Goal: Task Accomplishment & Management: Manage account settings

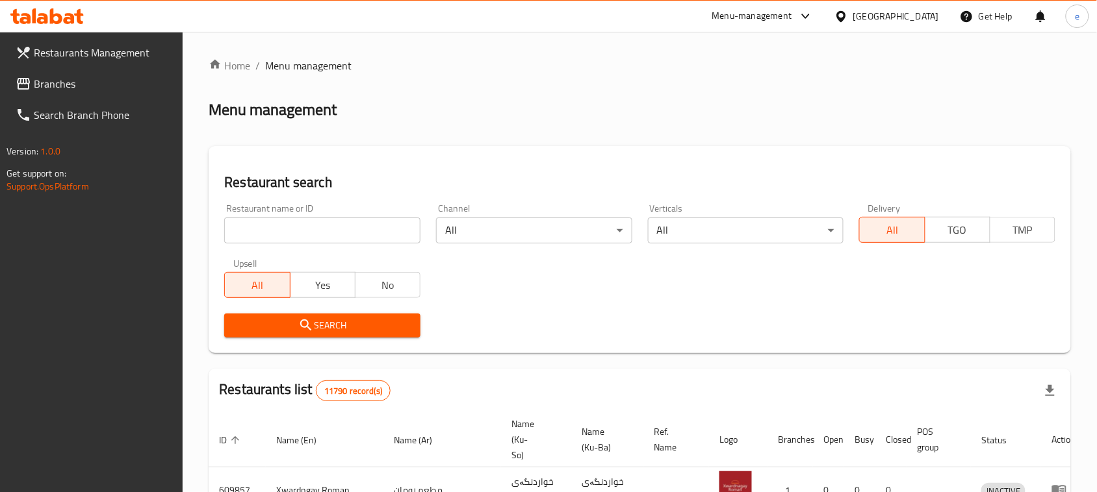
click at [67, 90] on span "Branches" at bounding box center [103, 84] width 139 height 16
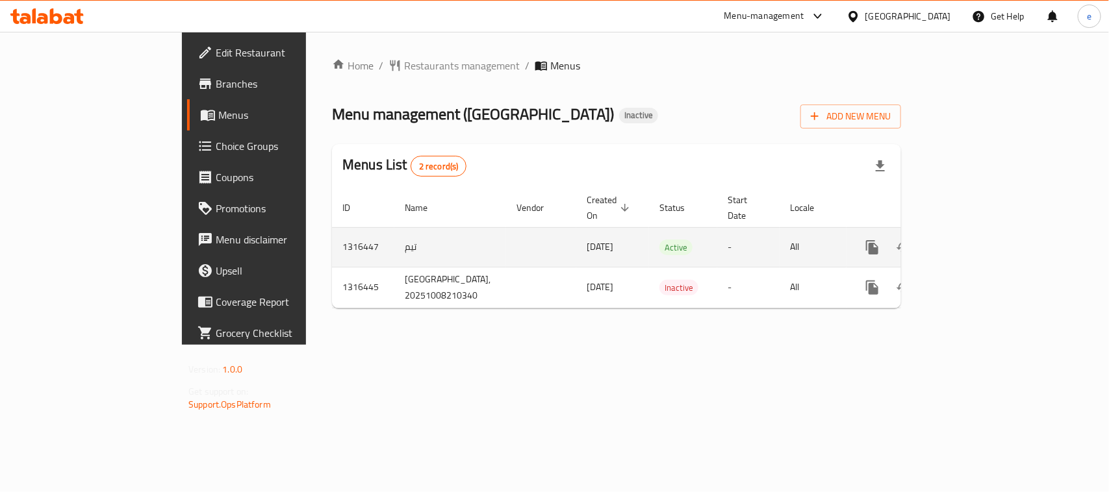
click at [974, 240] on icon "enhanced table" at bounding box center [966, 248] width 16 height 16
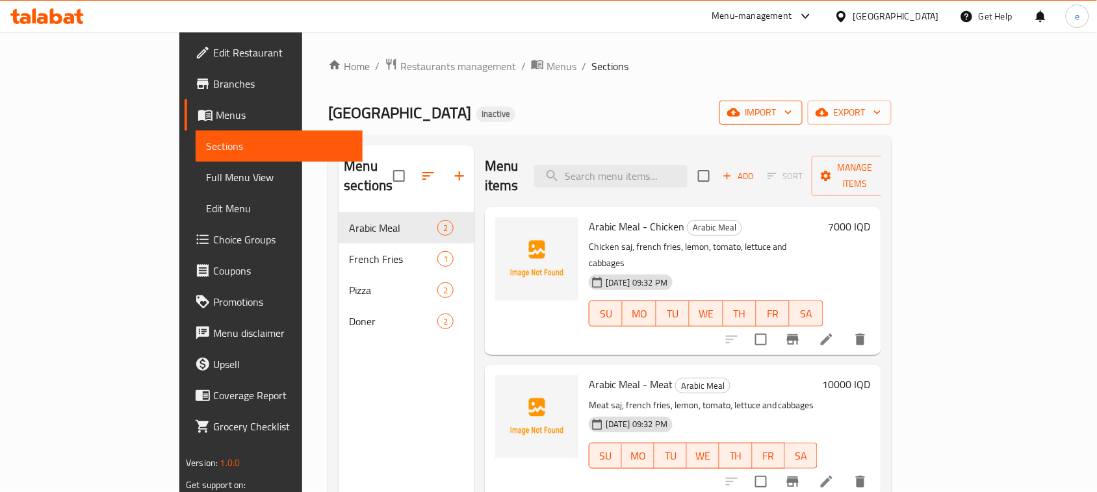
click at [792, 119] on span "import" at bounding box center [761, 113] width 62 height 16
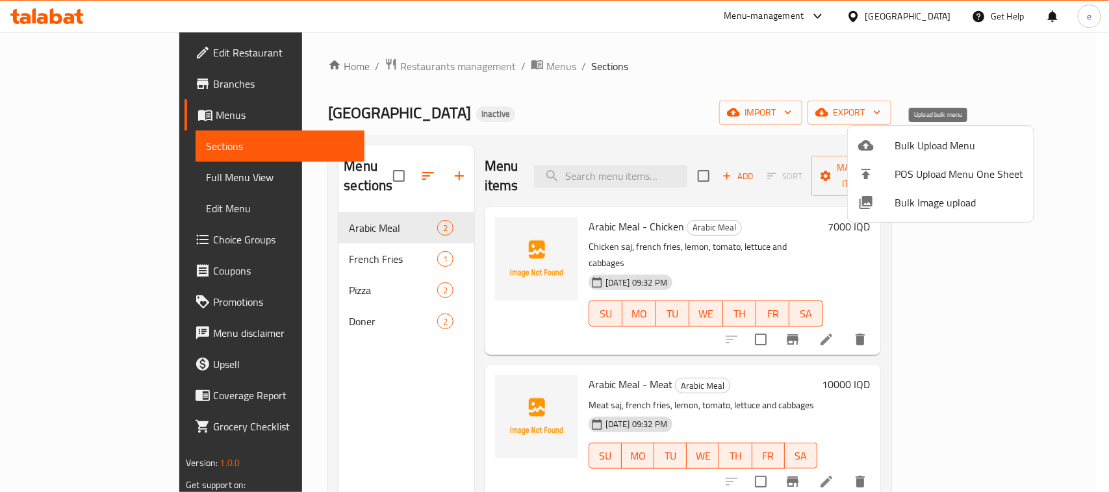
click at [916, 142] on span "Bulk Upload Menu" at bounding box center [959, 146] width 129 height 16
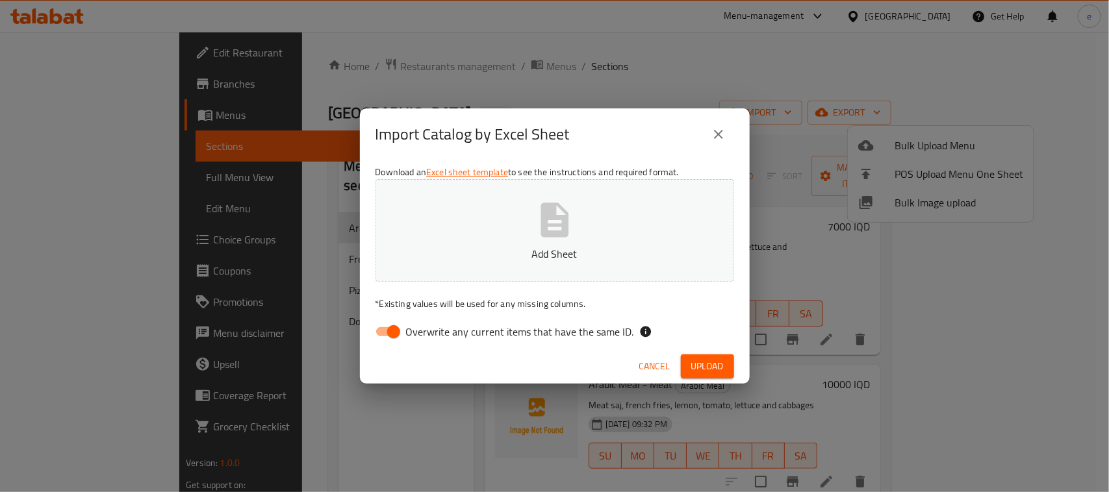
click at [387, 328] on input "Overwrite any current items that have the same ID." at bounding box center [394, 332] width 74 height 25
checkbox input "false"
click at [609, 220] on button "Add Sheet" at bounding box center [555, 230] width 359 height 103
click at [715, 367] on span "Upload" at bounding box center [707, 367] width 32 height 16
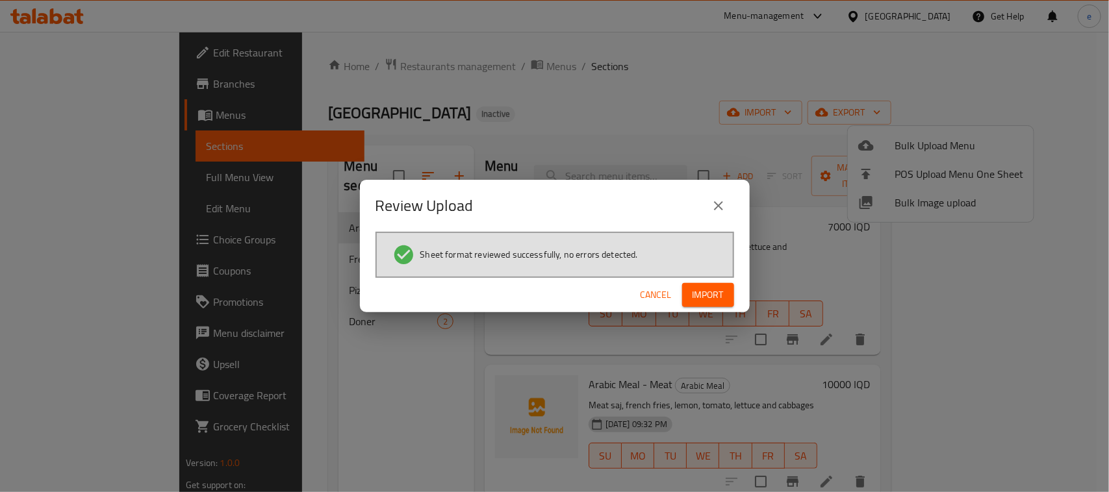
click at [687, 296] on button "Import" at bounding box center [708, 295] width 52 height 24
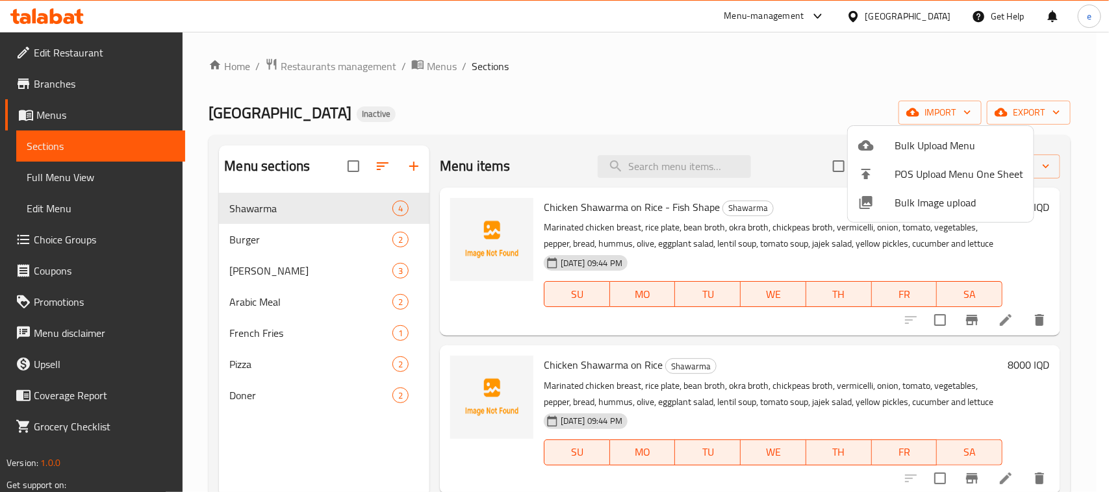
click at [67, 180] on div at bounding box center [554, 246] width 1109 height 492
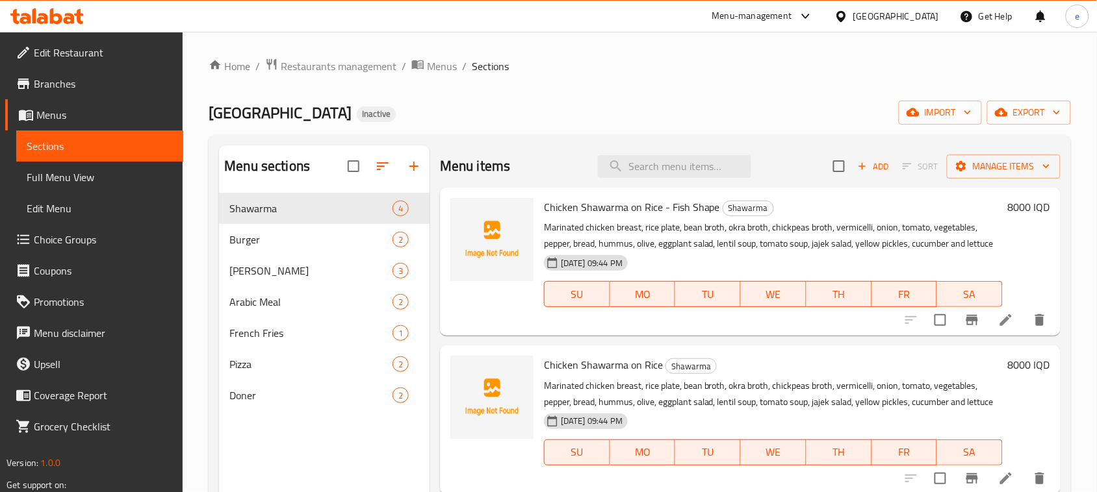
click at [67, 180] on span "Full Menu View" at bounding box center [100, 178] width 146 height 16
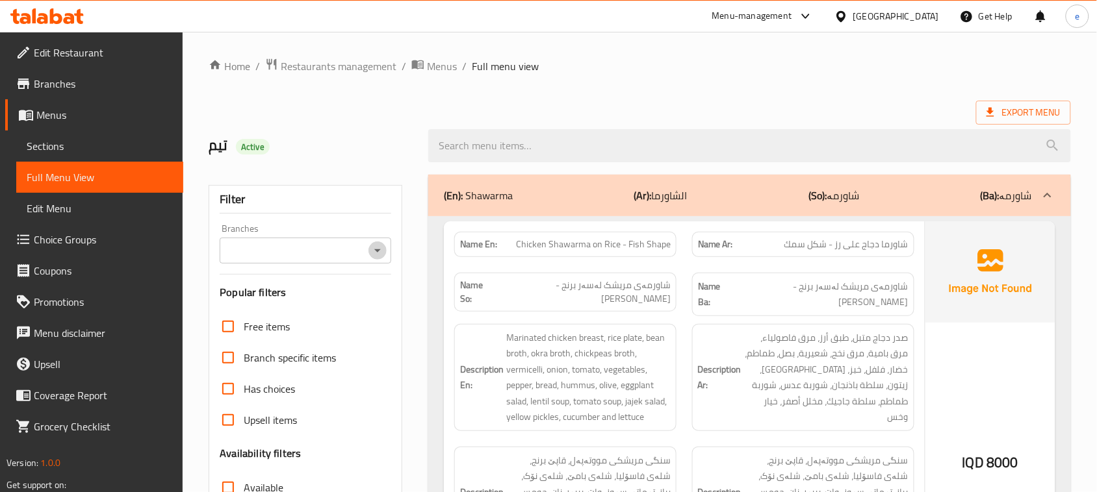
click at [375, 254] on icon "Open" at bounding box center [378, 251] width 16 height 16
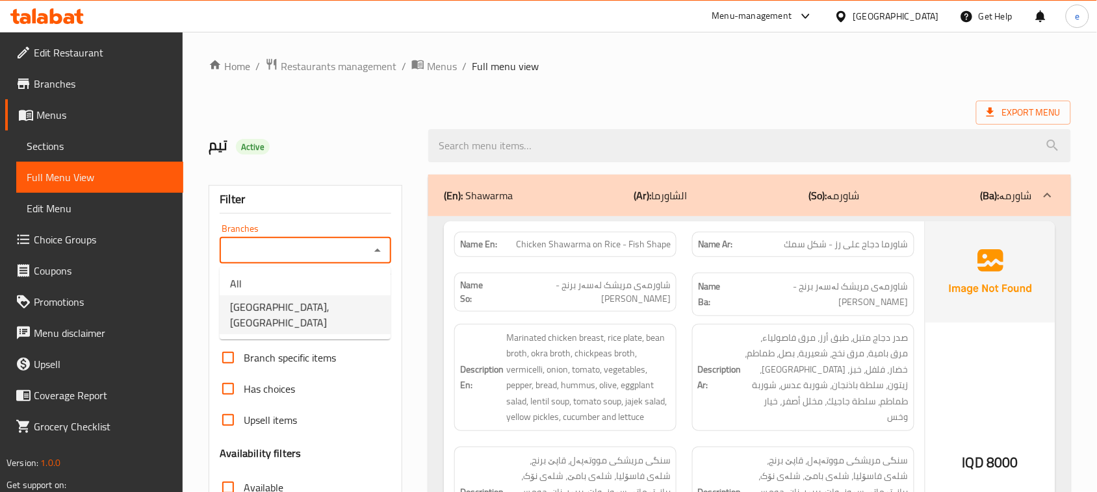
click at [320, 309] on span "Shabo Palace, Gre Base" at bounding box center [305, 315] width 150 height 31
type input "Shabo Palace, Gre Base"
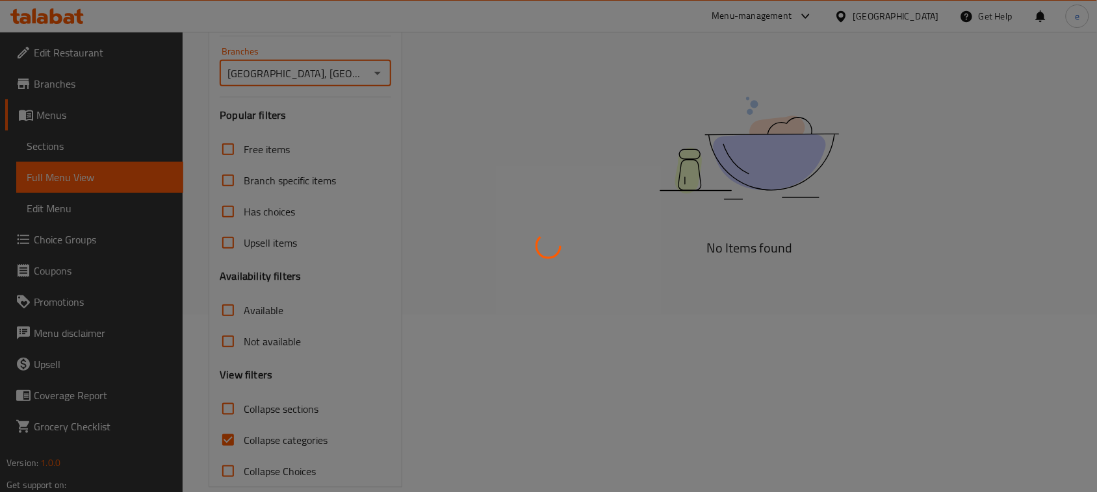
scroll to position [199, 0]
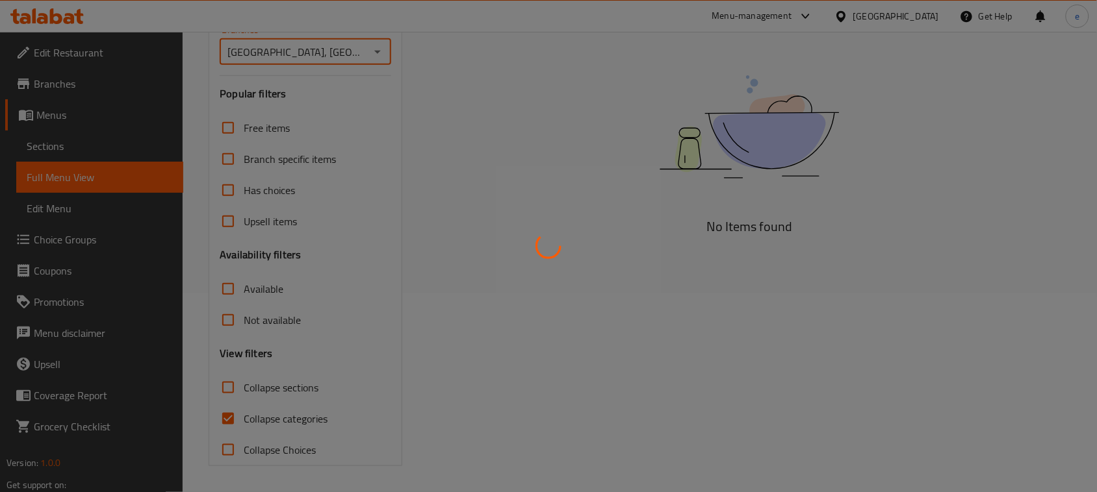
click at [231, 393] on div at bounding box center [548, 246] width 1097 height 492
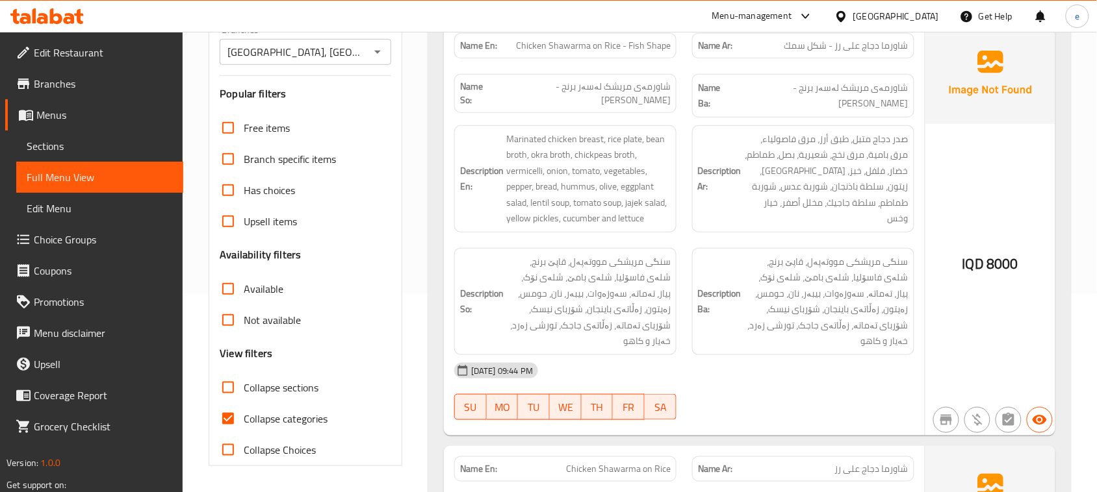
click at [233, 390] on input "Collapse sections" at bounding box center [227, 387] width 31 height 31
checkbox input "true"
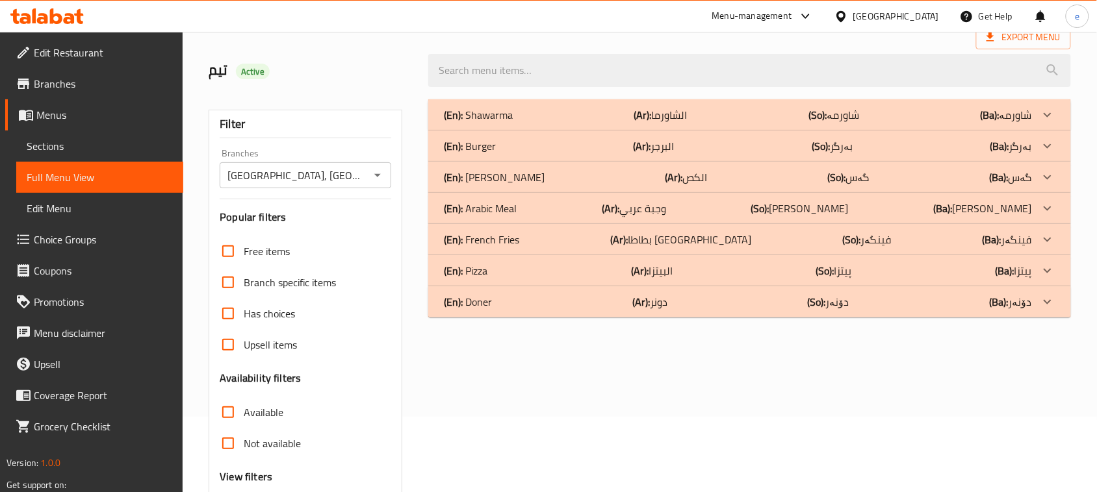
scroll to position [36, 0]
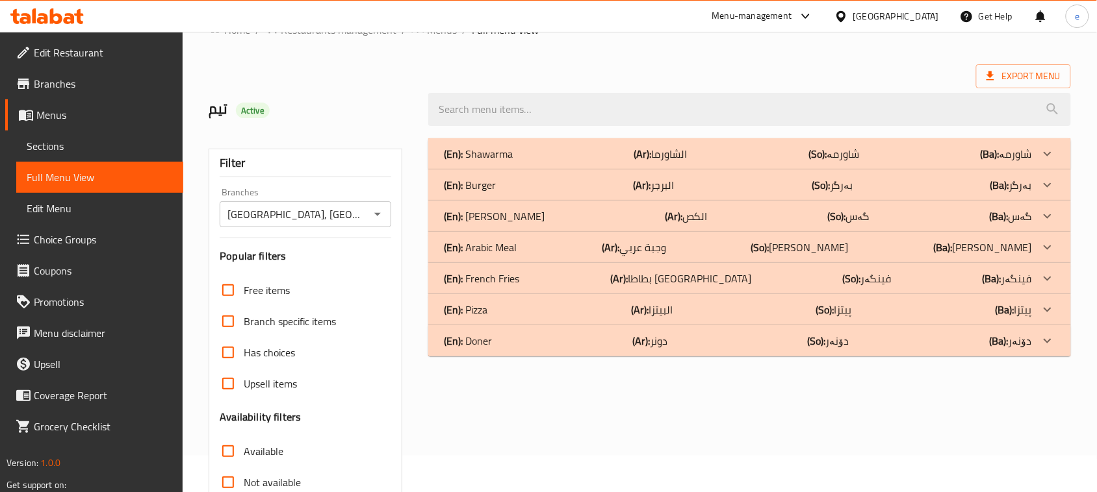
click at [537, 205] on div "(En): Gus (Ar): الكص (So): گەس (Ba): گەس" at bounding box center [749, 216] width 643 height 31
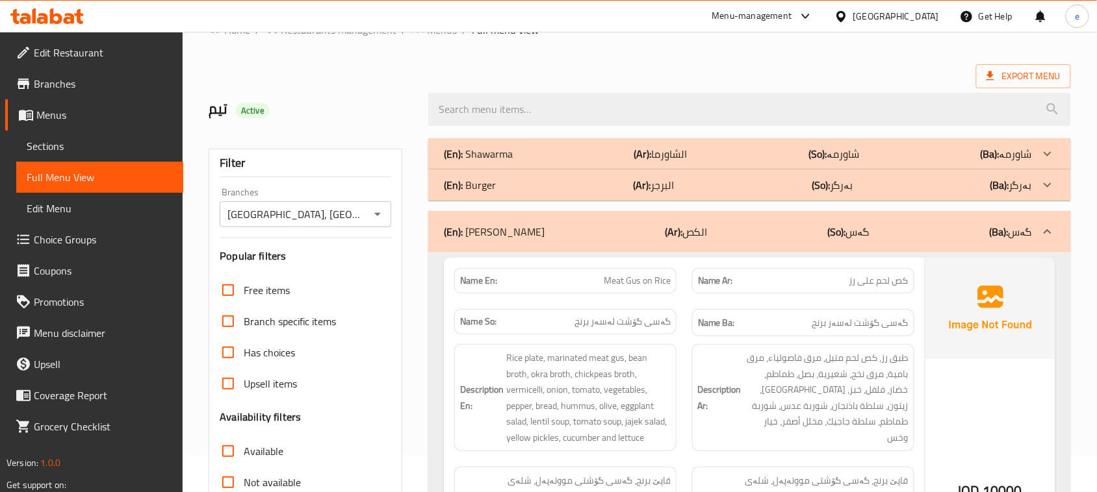
click at [538, 190] on div "(En): Burger (Ar): البرجر (So): بەرگر (Ba): بەرگر" at bounding box center [738, 185] width 588 height 16
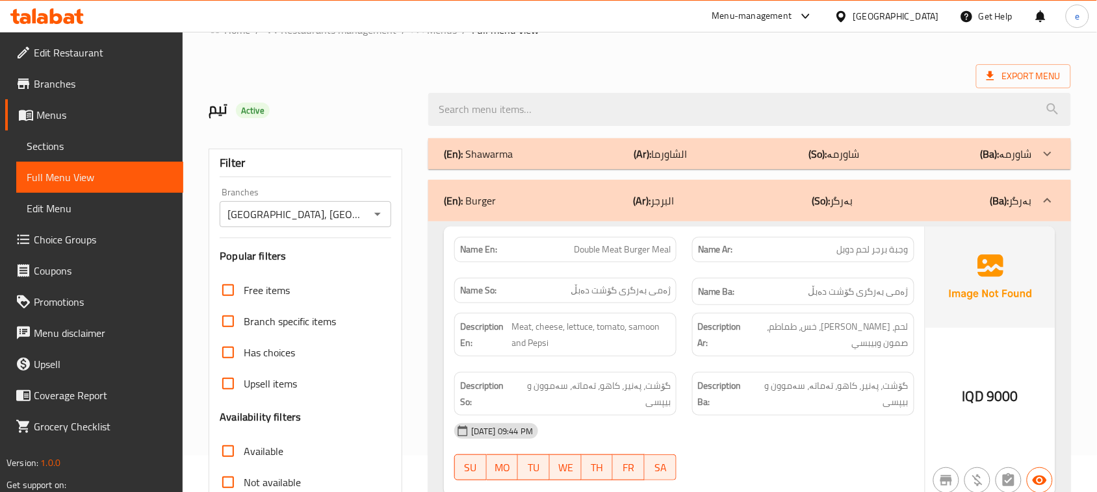
click at [556, 157] on div "(En): Shawarma (Ar): الشاورما (So): شاورمە (Ba): شاورمە" at bounding box center [738, 154] width 588 height 16
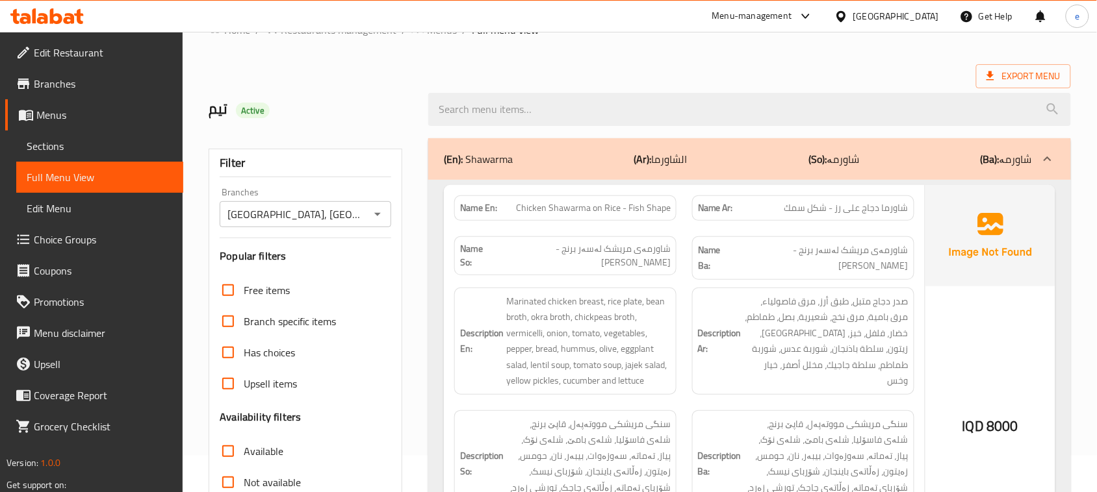
click at [612, 201] on span "Chicken Shawarma on Rice - Fish Shape" at bounding box center [593, 208] width 155 height 14
copy span "Chicken Shawarma on Rice - Fish Shape"
click at [585, 368] on span "Marinated chicken breast, rice plate, bean broth, okra broth, chickpeas broth, …" at bounding box center [588, 342] width 164 height 96
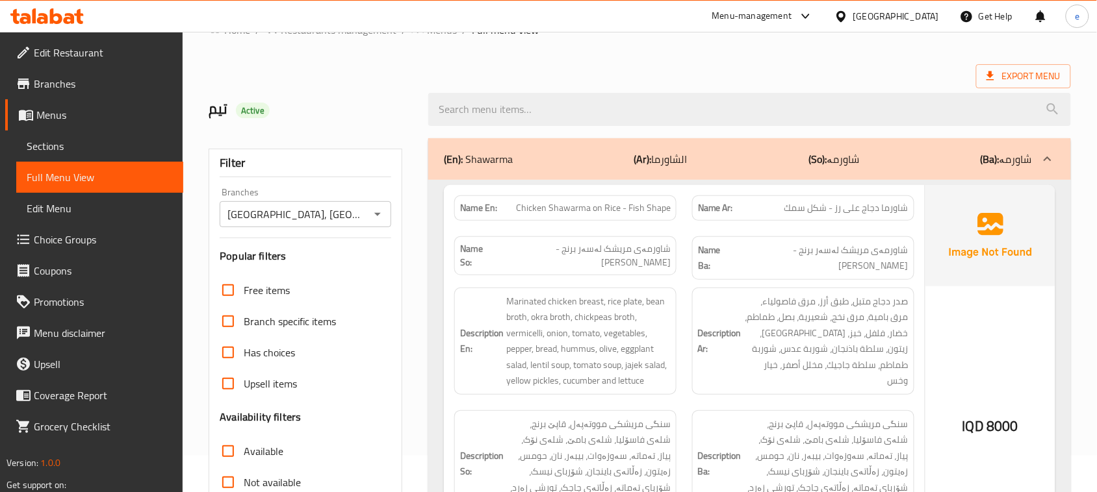
click at [609, 208] on span "Chicken Shawarma on Rice - Fish Shape" at bounding box center [593, 208] width 155 height 14
copy span "Chicken Shawarma on Rice - Fish Shape"
click at [840, 206] on span "شاورما دجاج على رز - شكل سمك" at bounding box center [846, 208] width 124 height 14
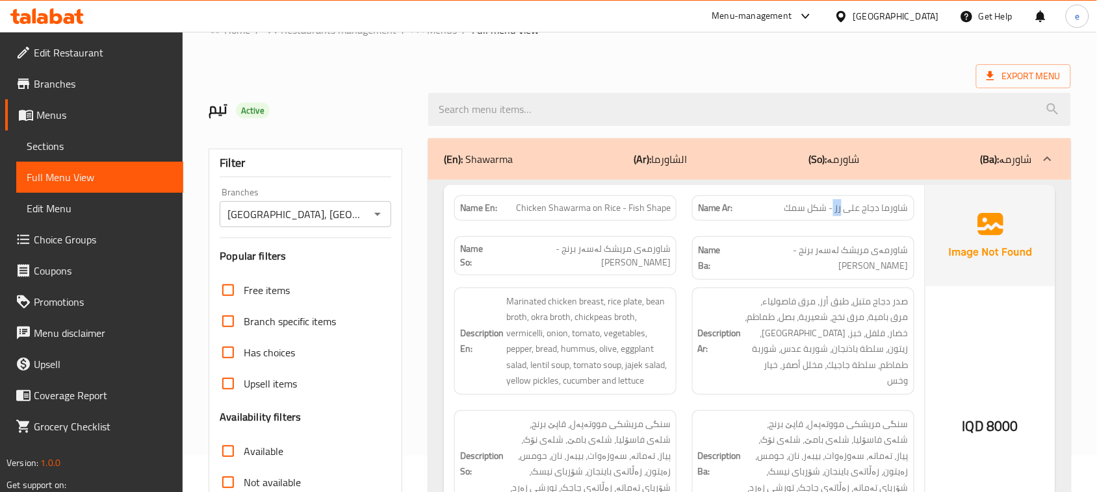
click at [840, 206] on span "شاورما دجاج على رز - شكل سمك" at bounding box center [846, 208] width 124 height 14
copy span "شاورما دجاج على رز - شكل سمك"
click at [663, 257] on span "شاورمەی مریشک لەسەر برنج - شیوە ماسی" at bounding box center [582, 255] width 176 height 27
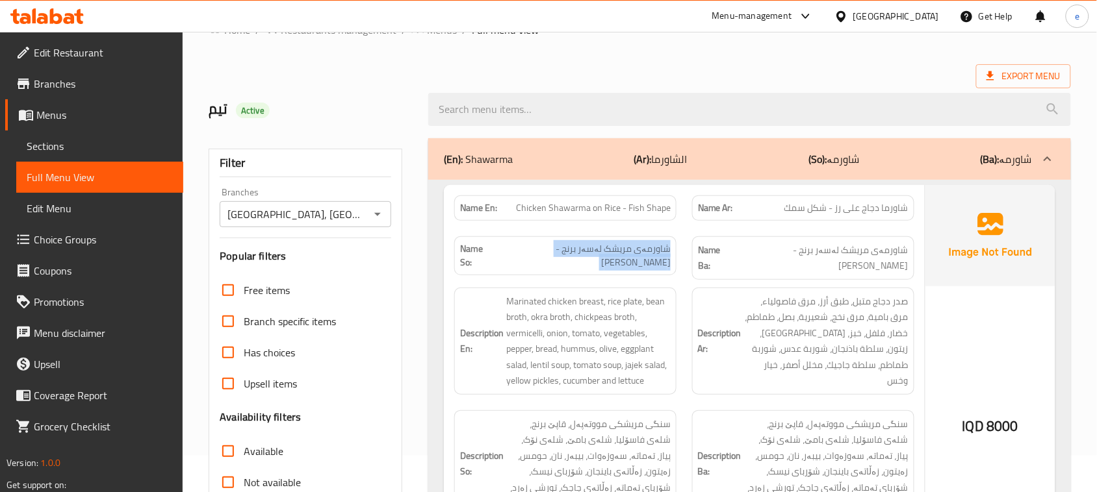
click at [663, 257] on span "شاورمەی مریشک لەسەر برنج - شیوە ماسی" at bounding box center [582, 255] width 176 height 27
copy span "شاورمەی مریشک لەسەر برنج - شیوە ماسی"
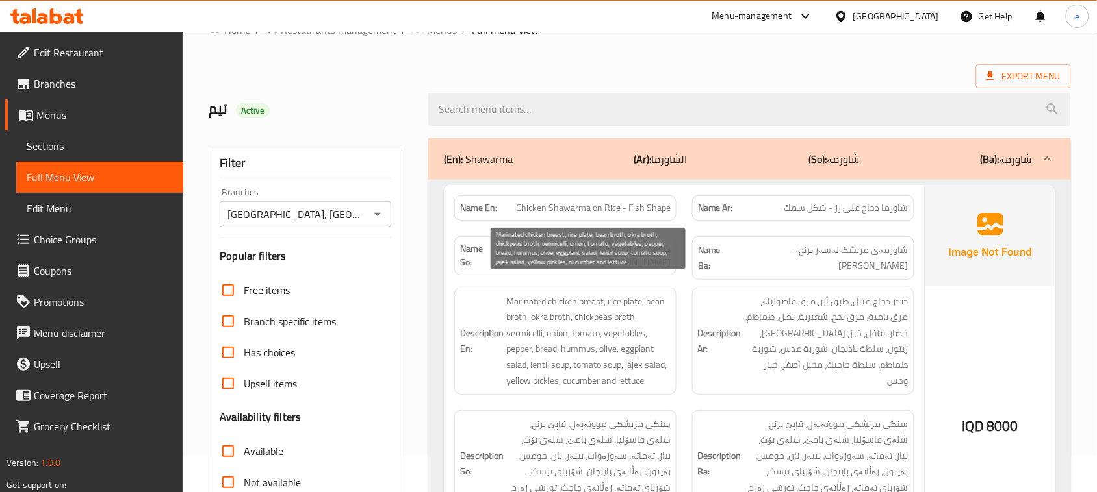
click at [596, 348] on span "Marinated chicken breast, rice plate, bean broth, okra broth, chickpeas broth, …" at bounding box center [588, 342] width 164 height 96
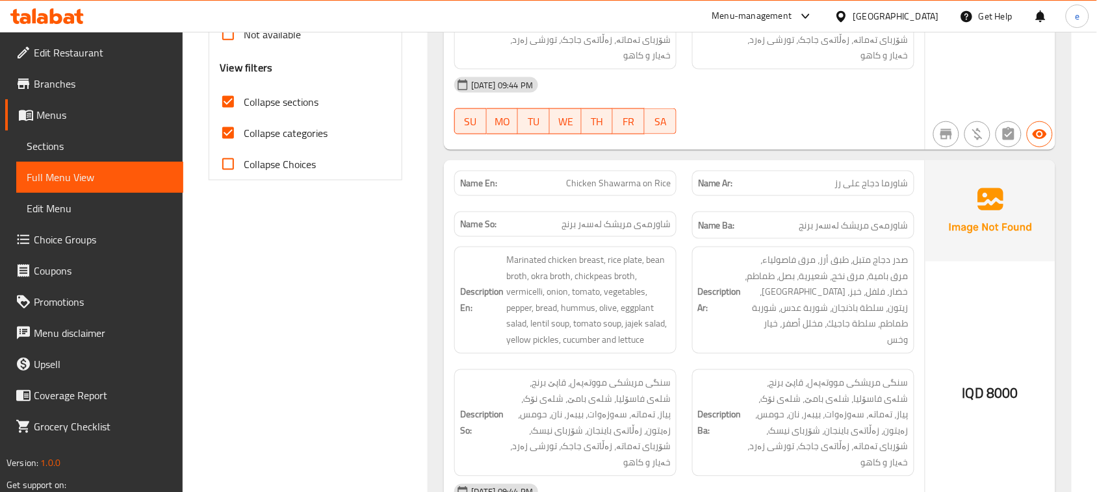
scroll to position [524, 0]
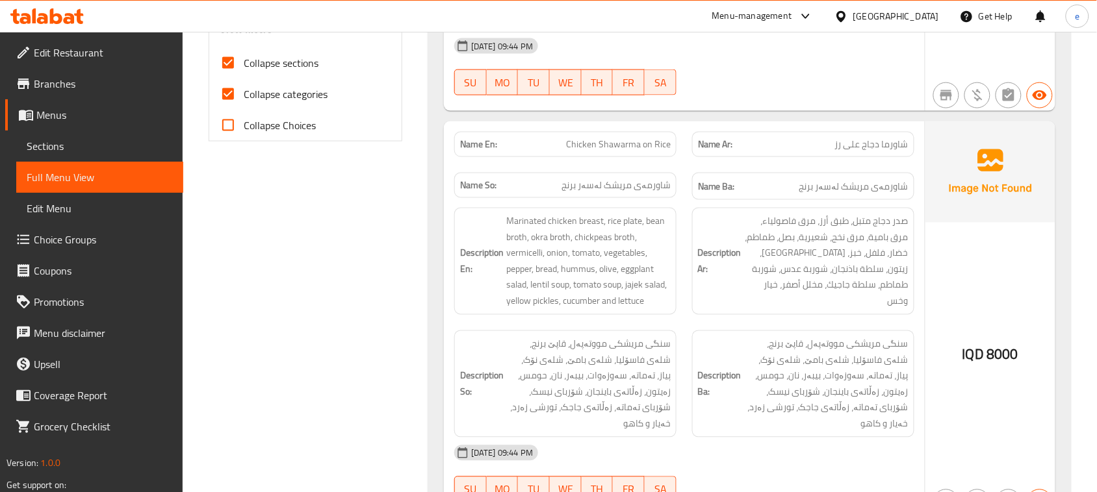
click at [611, 138] on span "Chicken Shawarma on Rice" at bounding box center [618, 145] width 105 height 14
copy span "Chicken Shawarma on Rice"
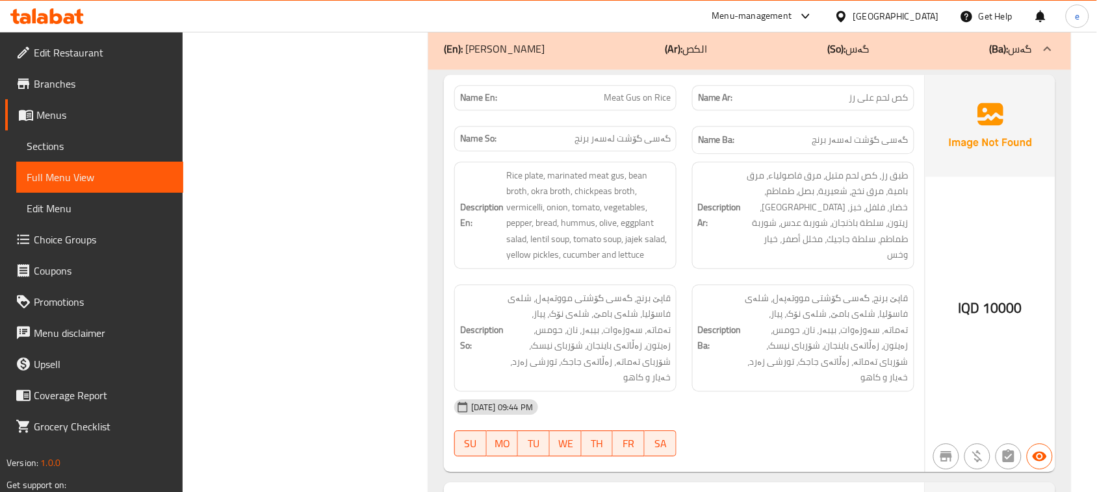
scroll to position [2310, 0]
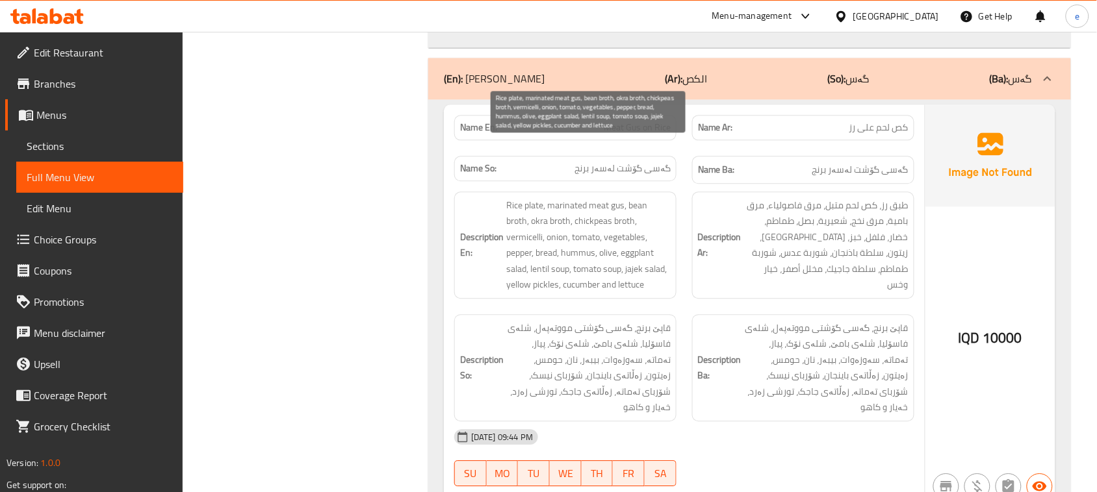
click at [530, 198] on span "Rice plate, marinated meat gus, bean broth, okra broth, chickpeas broth, vermic…" at bounding box center [588, 246] width 164 height 96
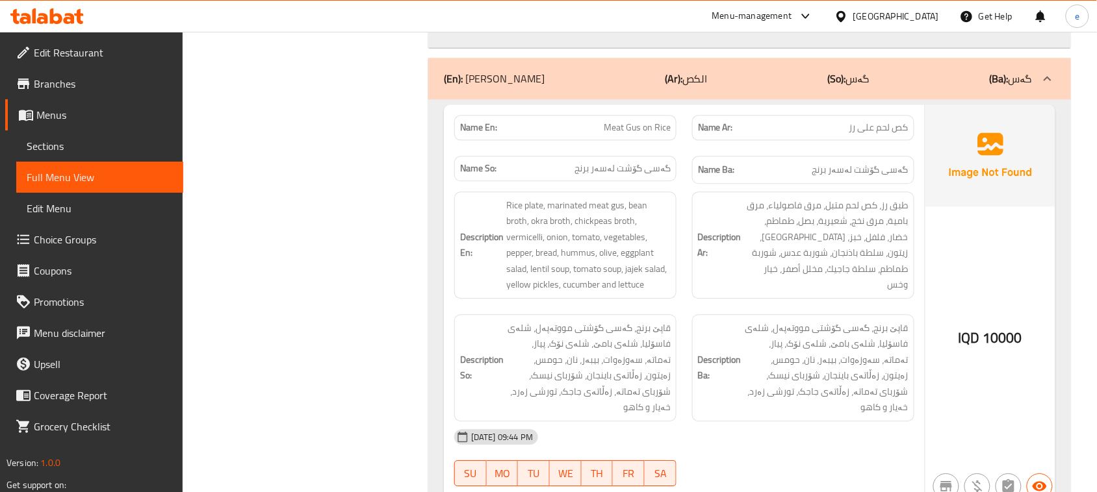
click at [652, 121] on span "Meat Gus on Rice" at bounding box center [637, 128] width 67 height 14
copy span "Meat Gus on Rice"
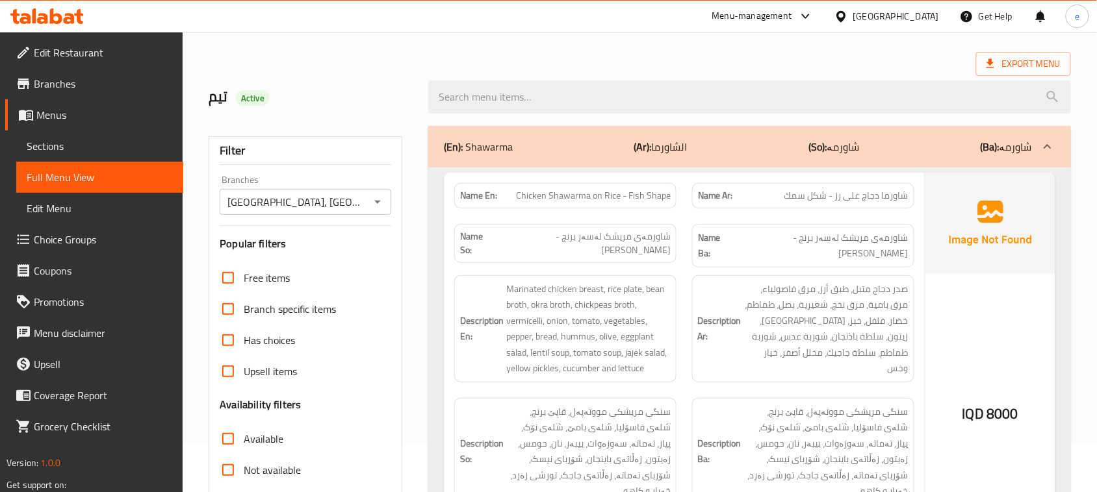
scroll to position [0, 0]
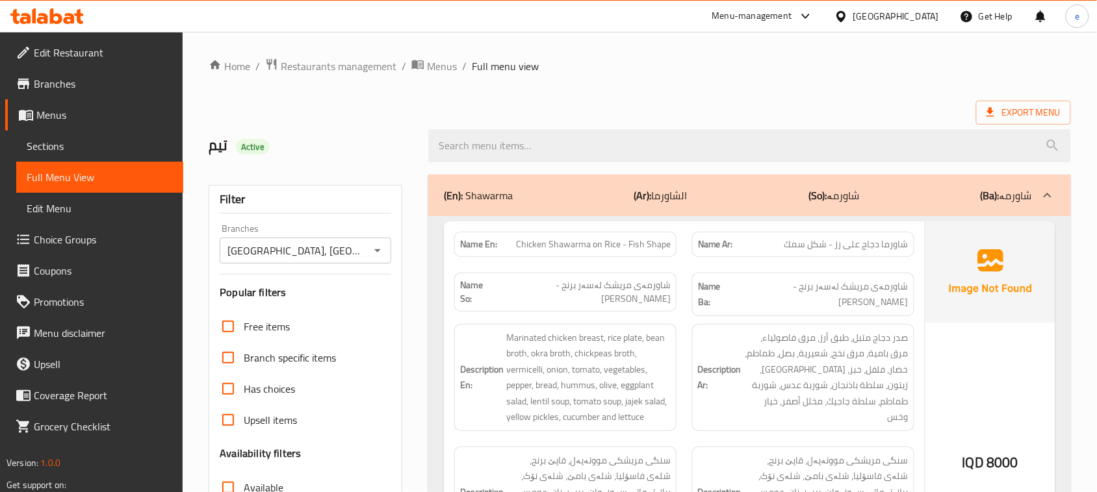
click at [384, 255] on icon "Open" at bounding box center [378, 251] width 16 height 16
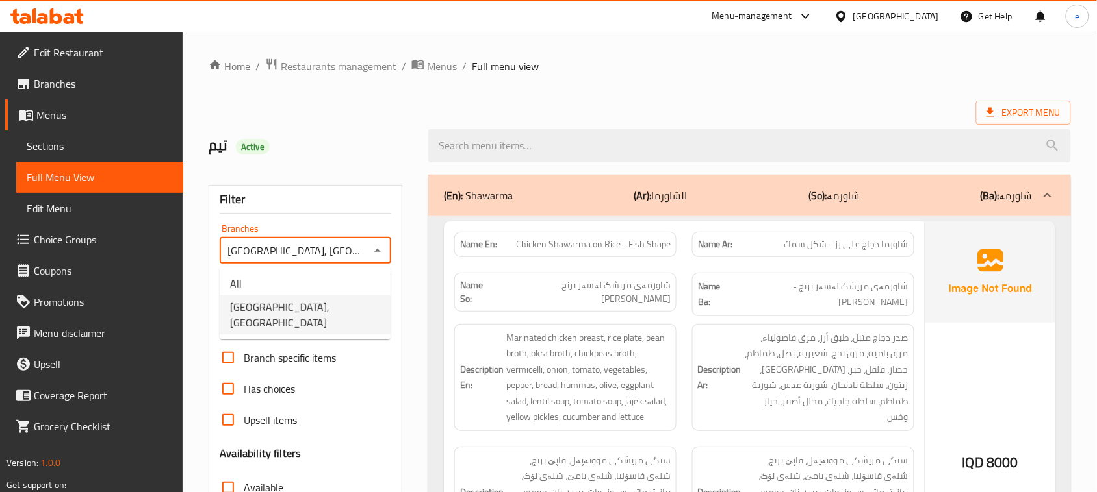
click at [274, 271] on ul "All Shabo Palace, Gre Base" at bounding box center [305, 303] width 171 height 73
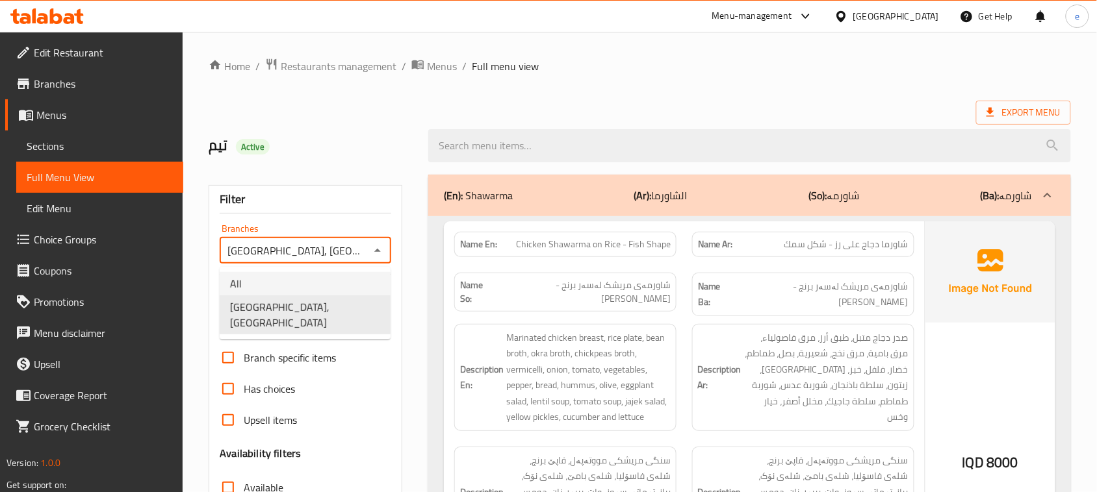
click at [275, 274] on li "All" at bounding box center [305, 283] width 171 height 23
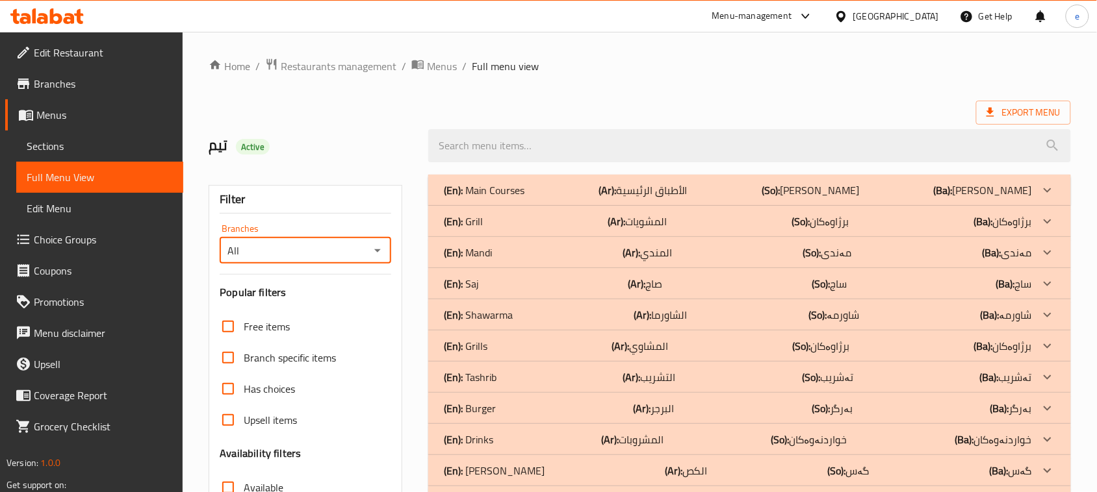
click at [383, 248] on icon "Open" at bounding box center [378, 251] width 16 height 16
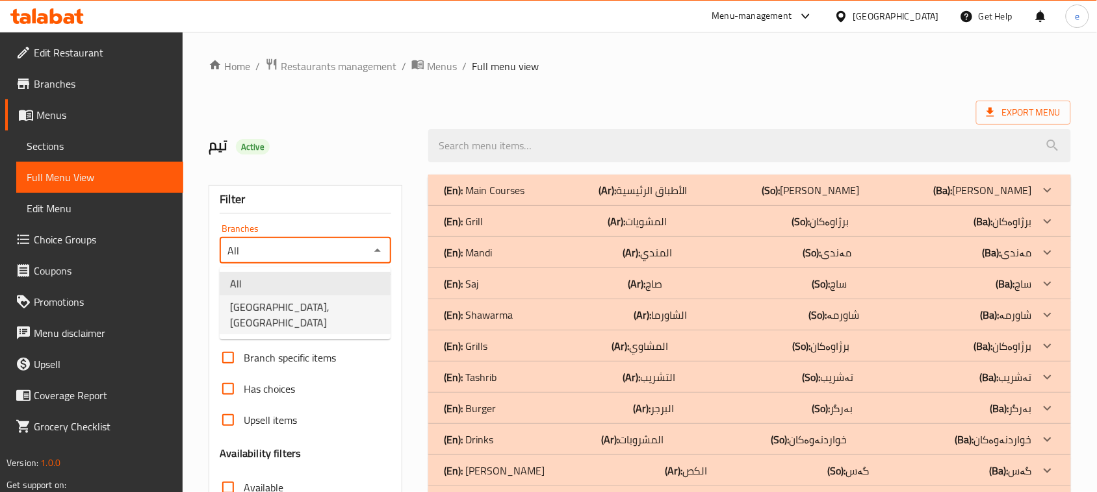
click at [302, 300] on span "Shabo Palace, Gre Base" at bounding box center [305, 315] width 150 height 31
type input "Shabo Palace, Gre Base"
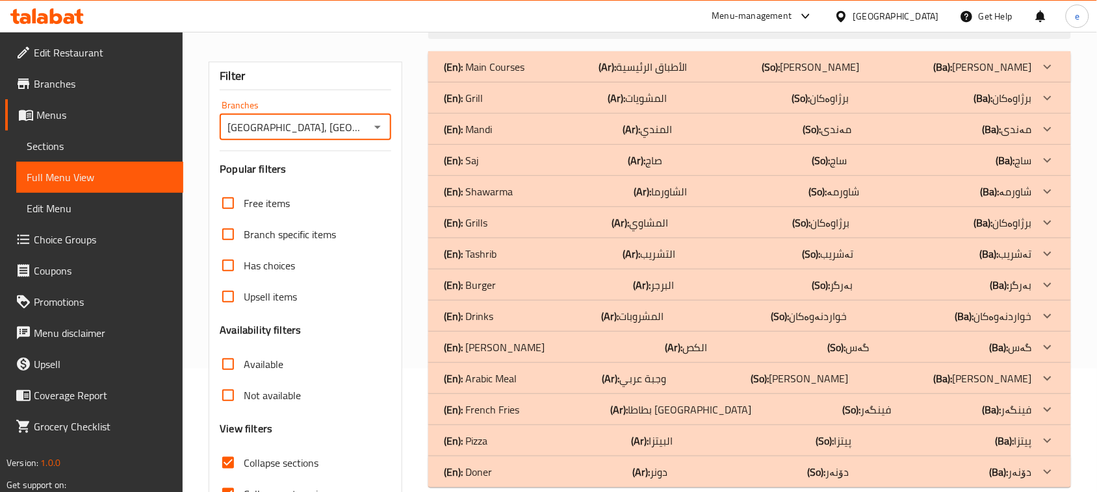
scroll to position [162, 0]
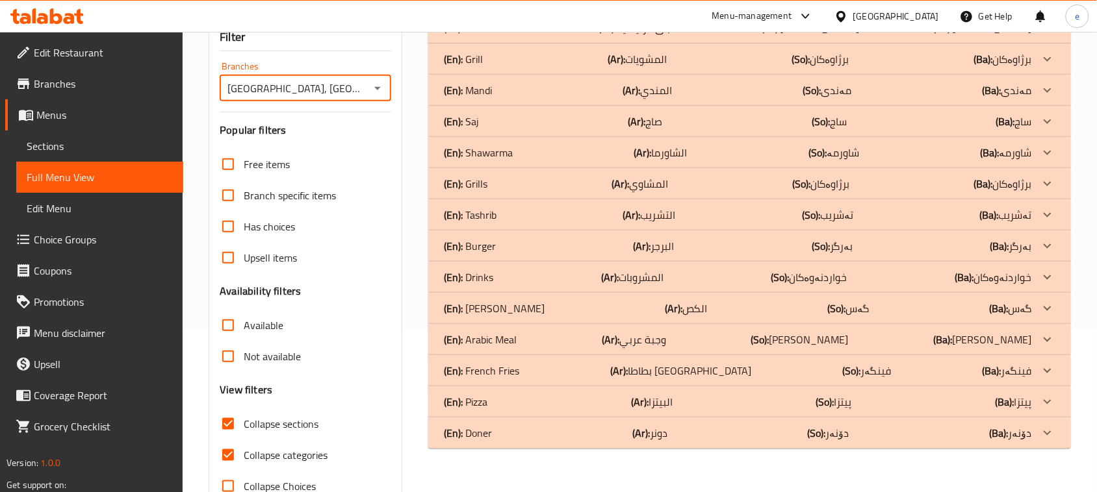
click at [478, 310] on p "(En): Gus" at bounding box center [494, 309] width 101 height 16
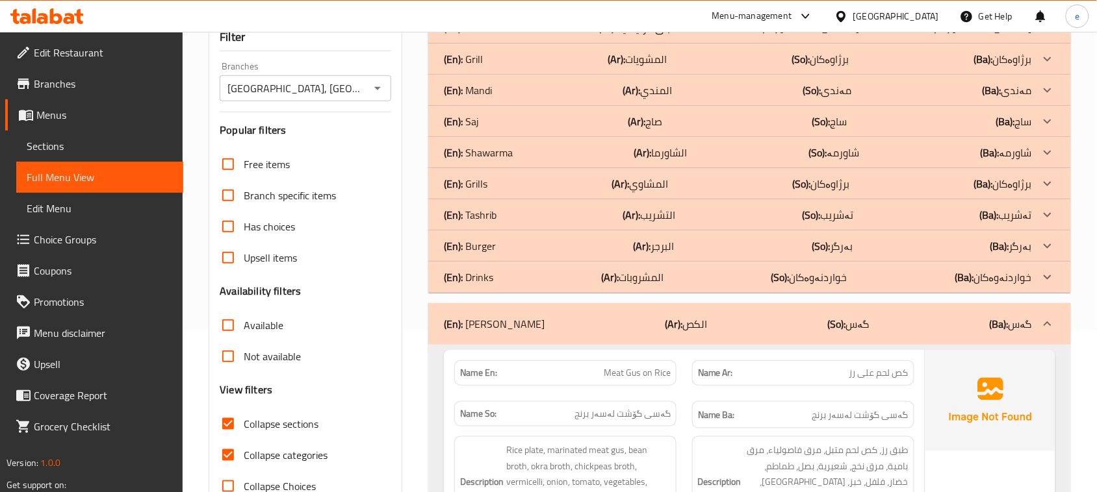
click at [492, 251] on p "(En): Burger" at bounding box center [470, 246] width 52 height 16
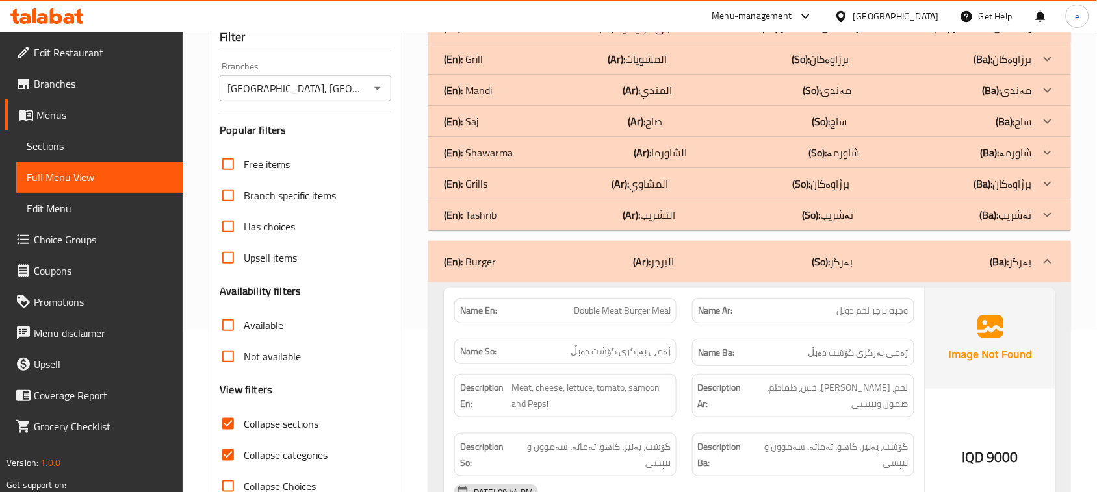
click at [492, 157] on p "(En): Shawarma" at bounding box center [478, 153] width 69 height 16
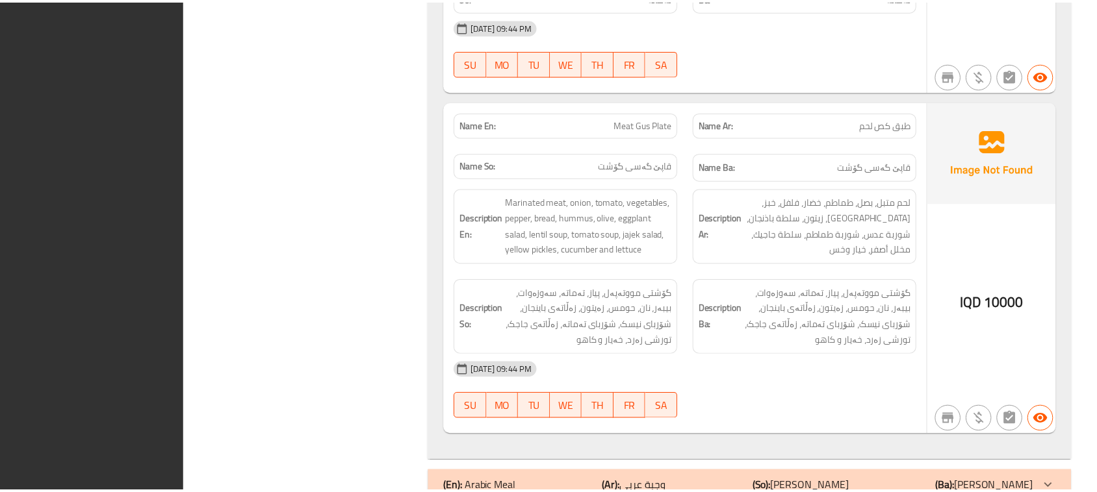
scroll to position [3295, 0]
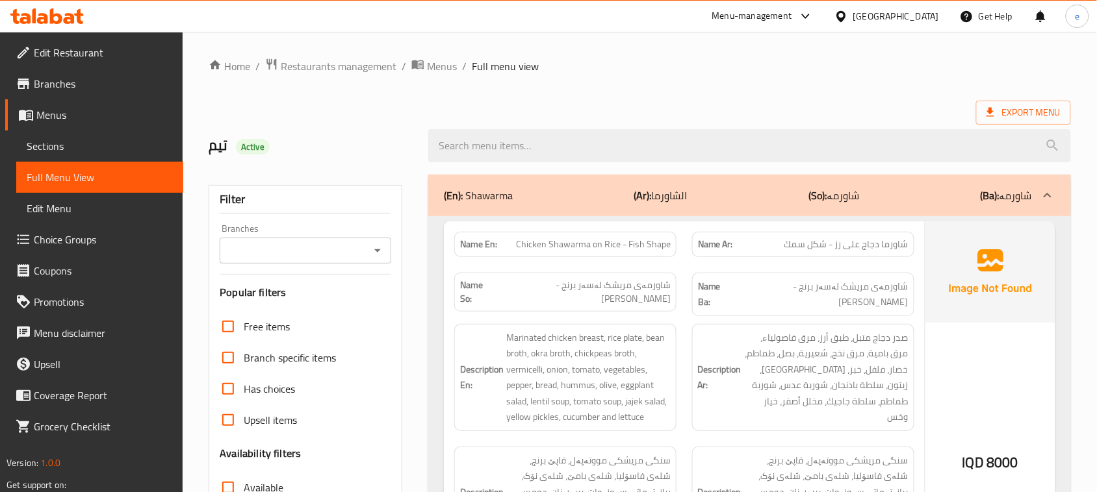
click at [82, 154] on link "Sections" at bounding box center [99, 146] width 167 height 31
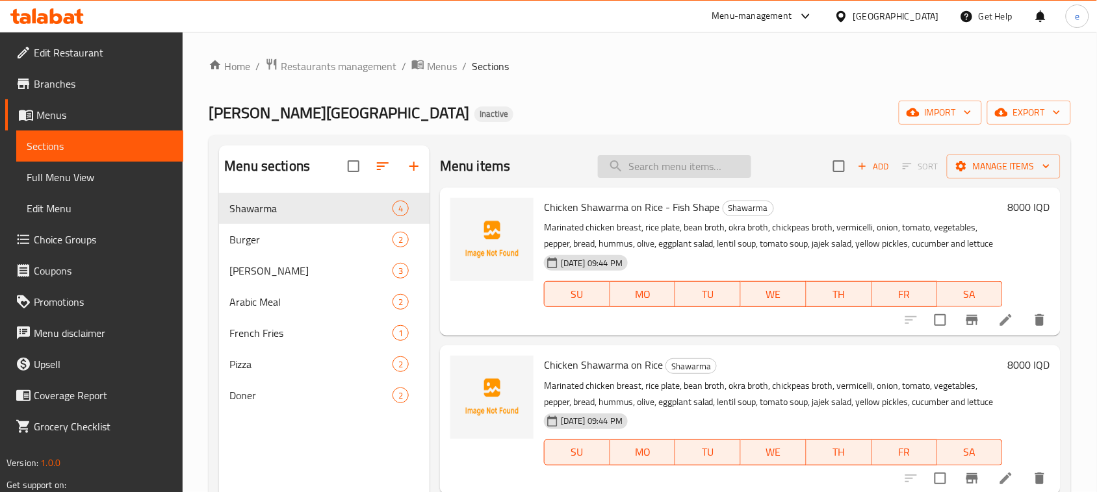
click at [679, 163] on input "search" at bounding box center [674, 166] width 153 height 23
paste input "Chicken Shawarma on Rice - Fish Shape"
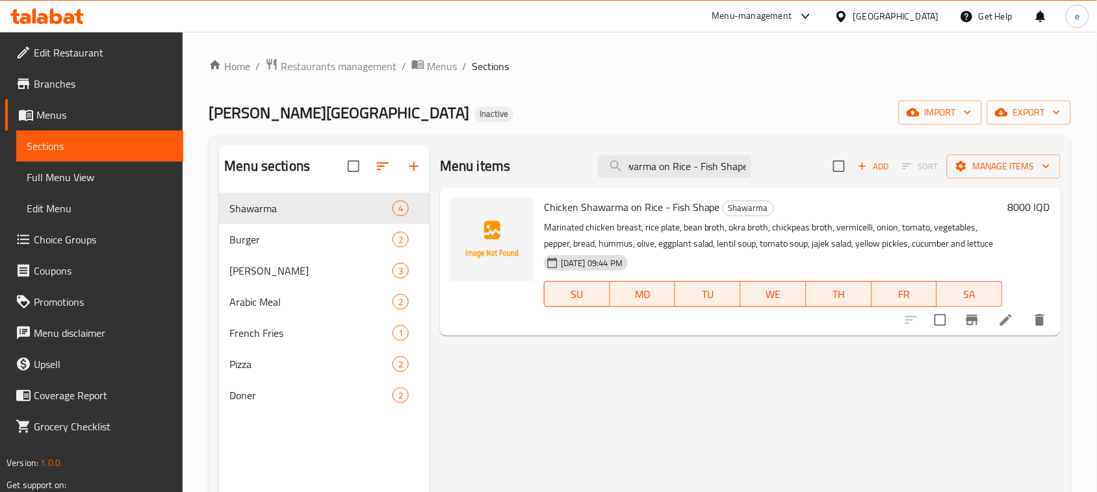
type input "Chicken Shawarma on Rice - Fish Shape"
click at [1015, 317] on li at bounding box center [1006, 320] width 36 height 23
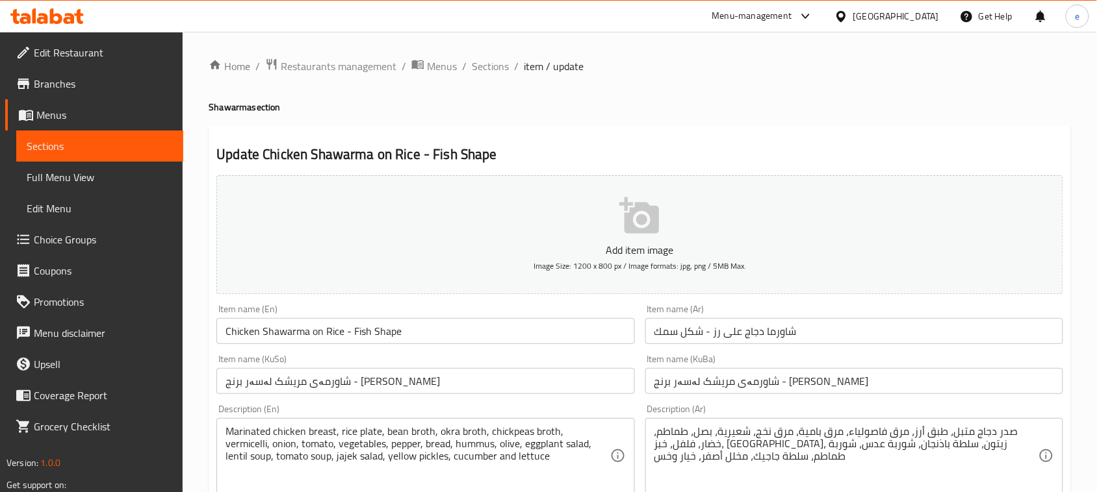
scroll to position [162, 0]
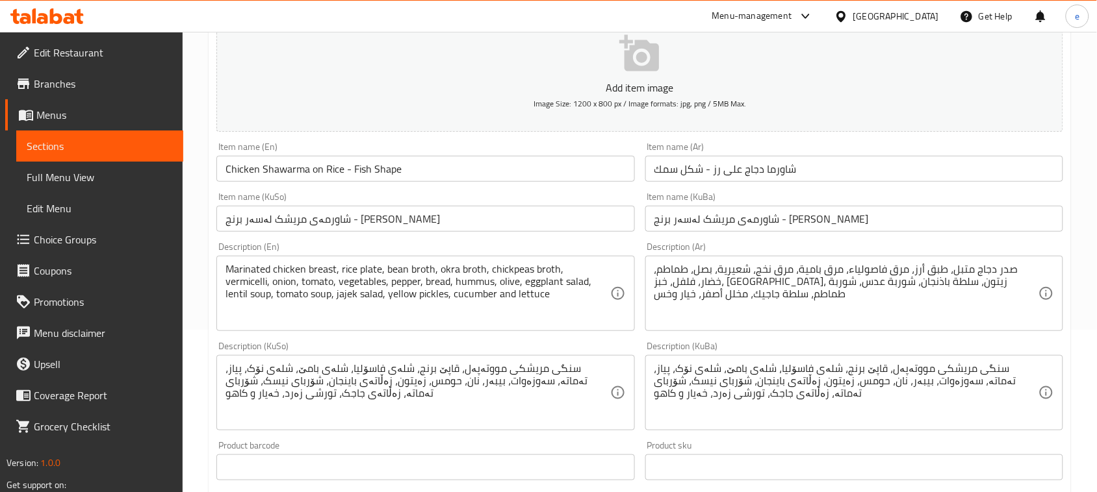
click at [263, 222] on input "شاورمەی مریشک لەسەر برنج - شیوە ماسی" at bounding box center [425, 219] width 418 height 26
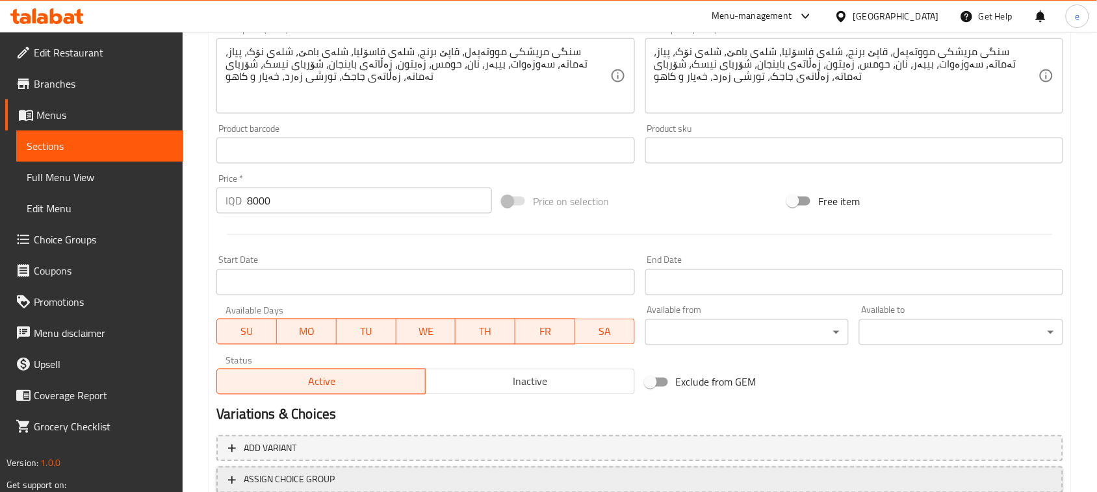
scroll to position [572, 0]
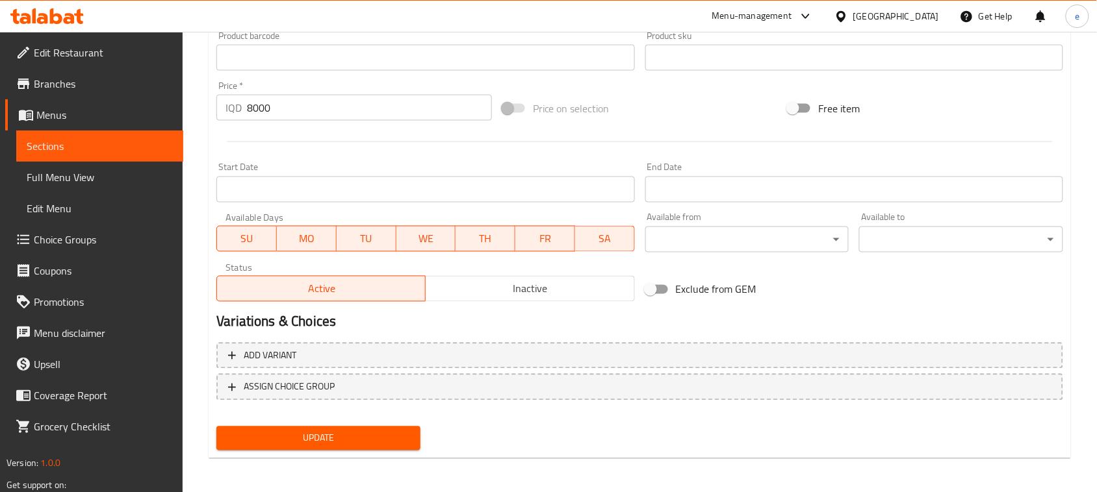
type input "شاورمەی مریشک لەسەر برنج - شێوە ماسی"
click at [374, 433] on span "Update" at bounding box center [318, 439] width 183 height 16
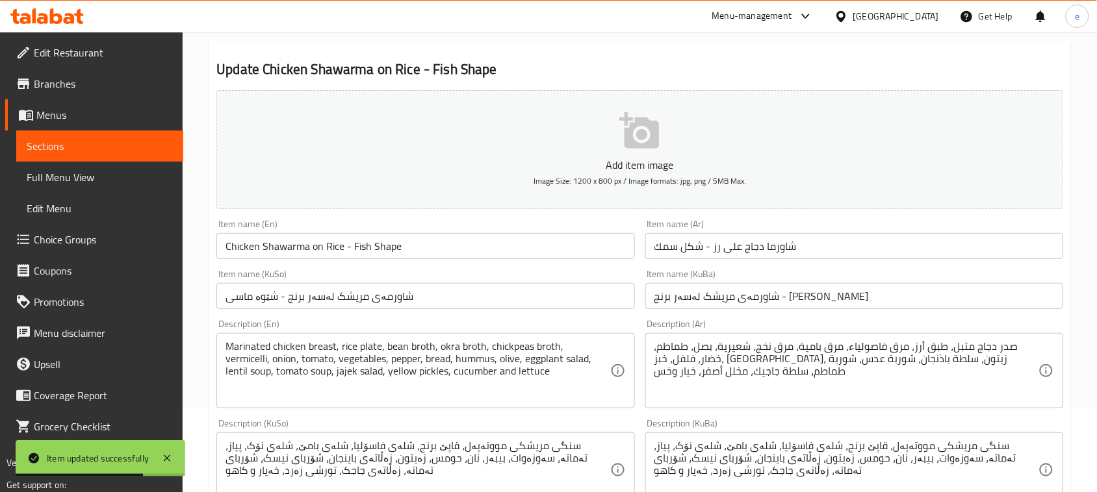
scroll to position [248, 0]
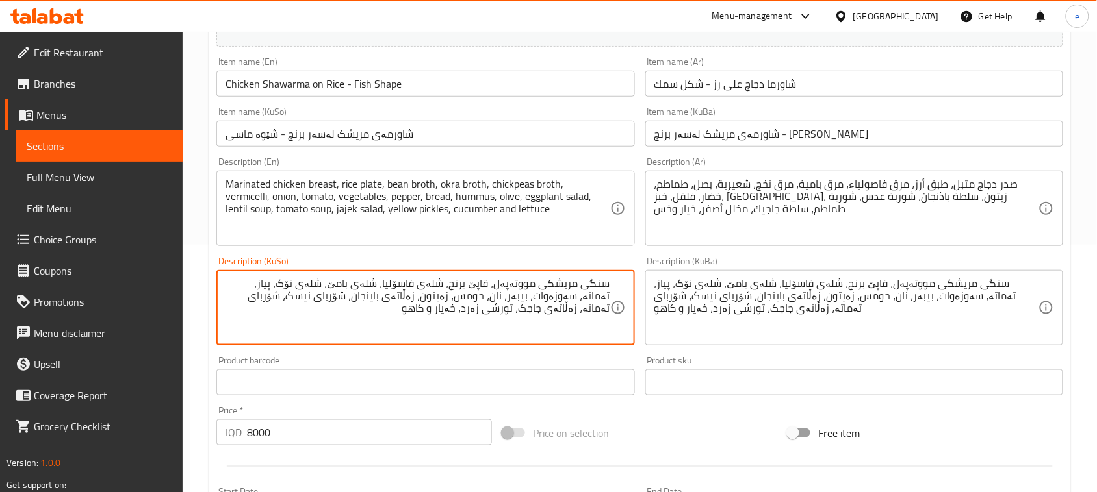
click at [292, 288] on textarea "سنگی مریشكی مووتەپەل، قاپێ برنج، شلەی فاسۆلیا، شلەی بامێ، شلەی نۆک، پیاز، تەمات…" at bounding box center [417, 308] width 384 height 62
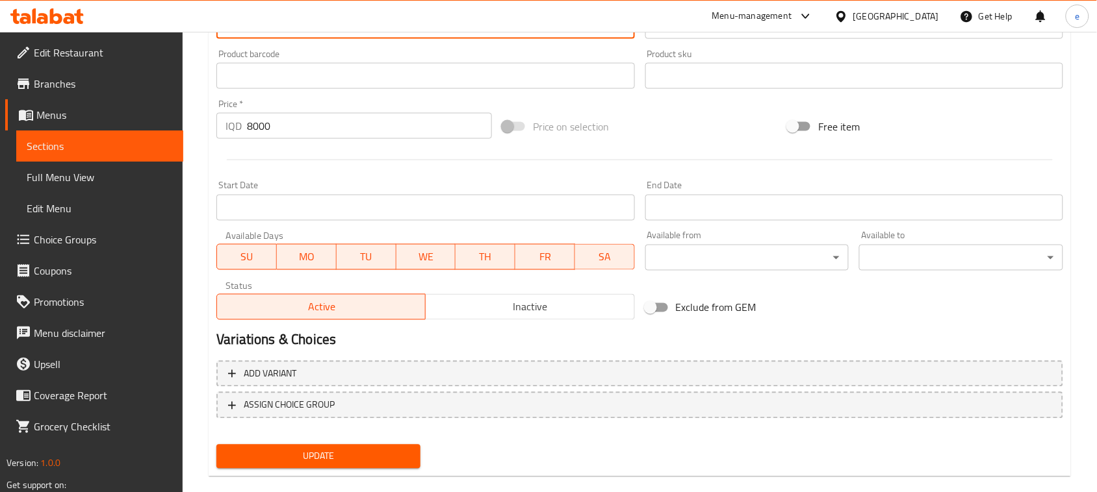
scroll to position [572, 0]
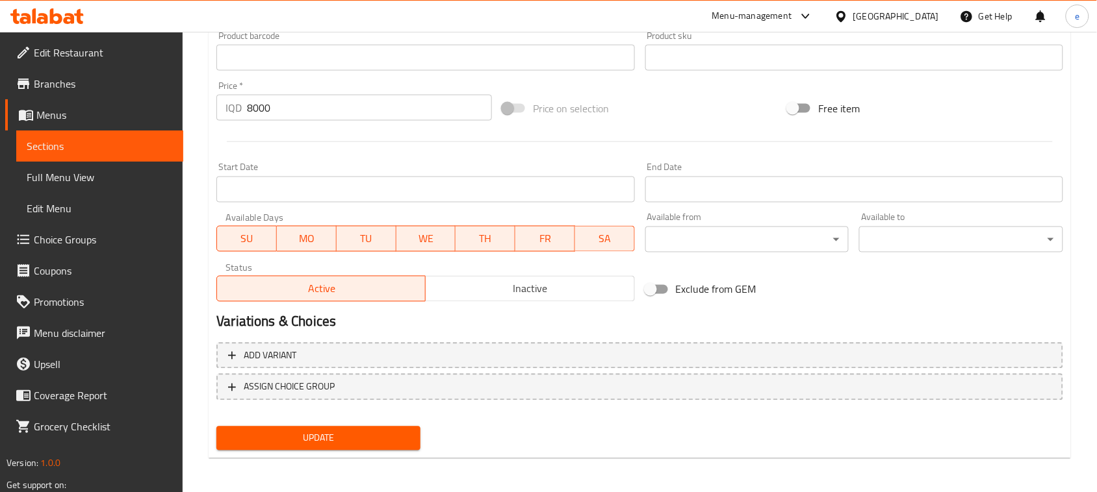
type textarea "سنگی مریشكی مووتەپەل، قاپێ برنج، شلەی فاسۆلیا، شلەی بامێ، شلەی نۆک، شعریە، پیاز…"
click at [389, 447] on button "Update" at bounding box center [318, 439] width 204 height 24
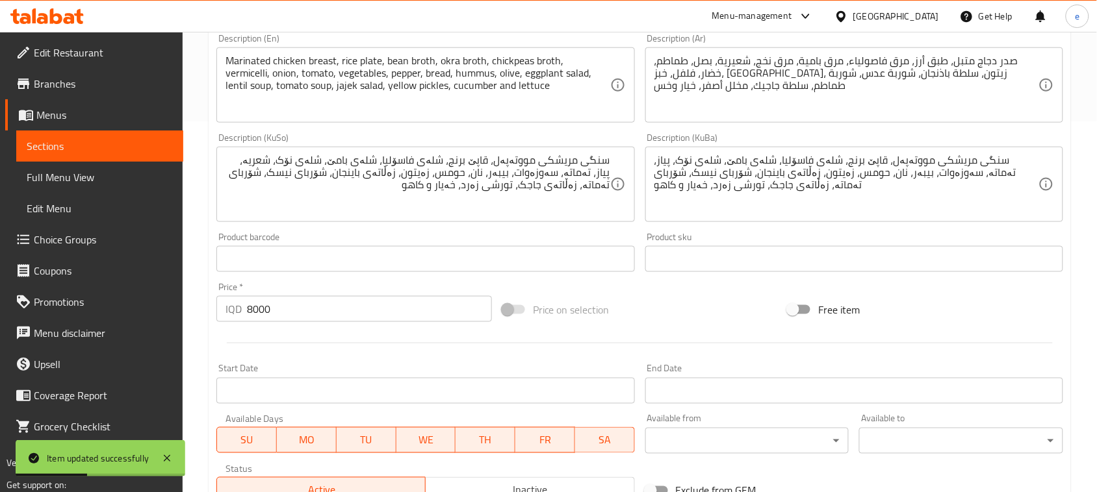
scroll to position [410, 0]
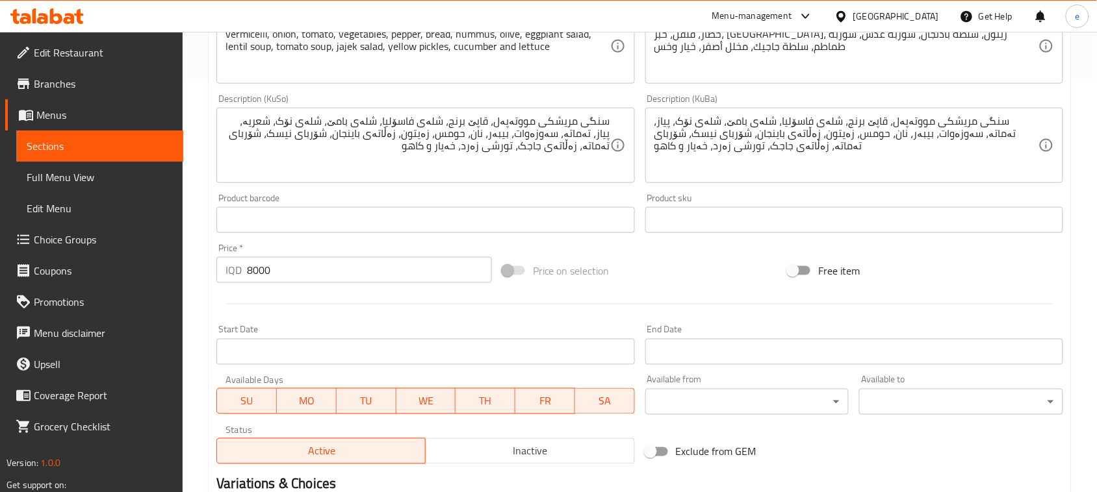
click at [145, 147] on span "Sections" at bounding box center [100, 146] width 146 height 16
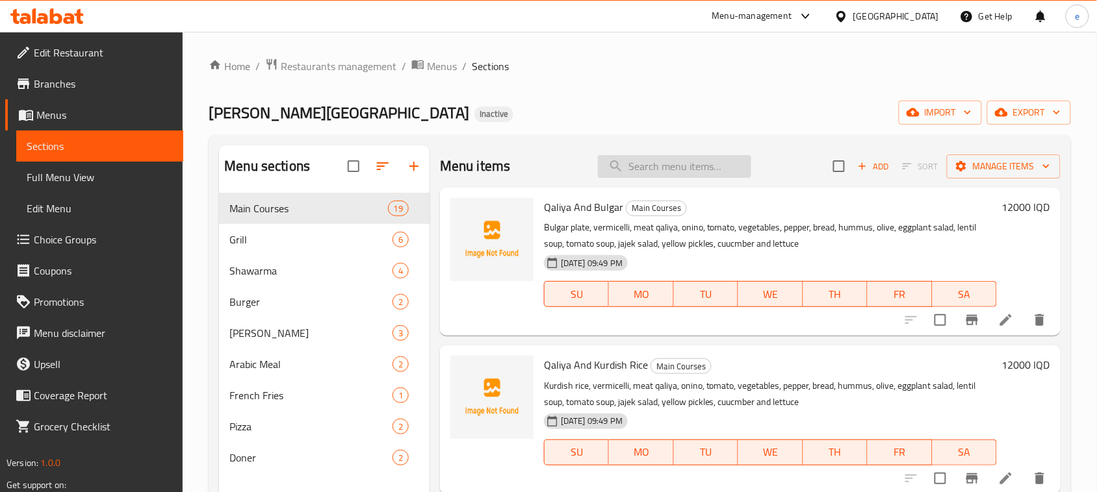
click at [699, 173] on input "search" at bounding box center [674, 166] width 153 height 23
paste input "Chicken Shawarma on Rice"
type input "Chicken Shawarma on Rice"
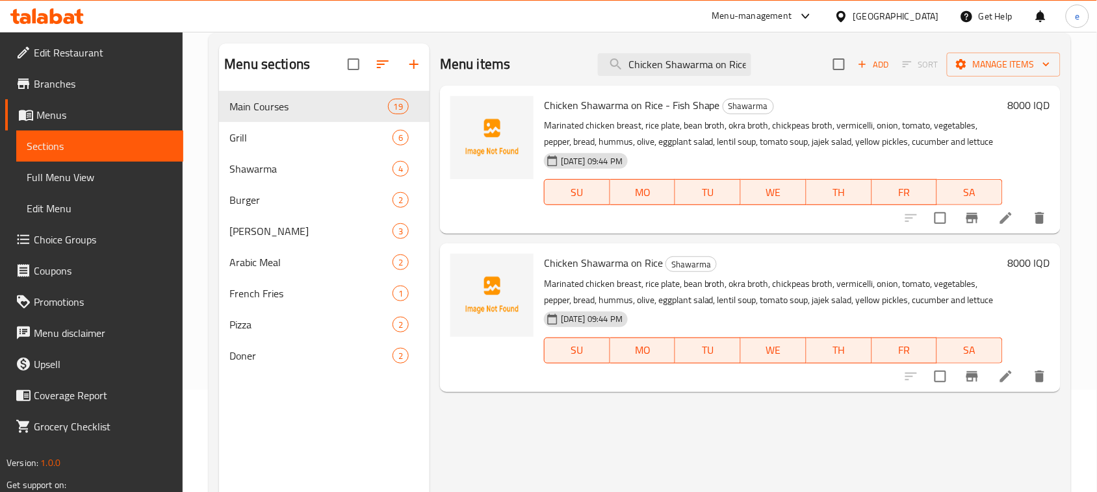
scroll to position [162, 0]
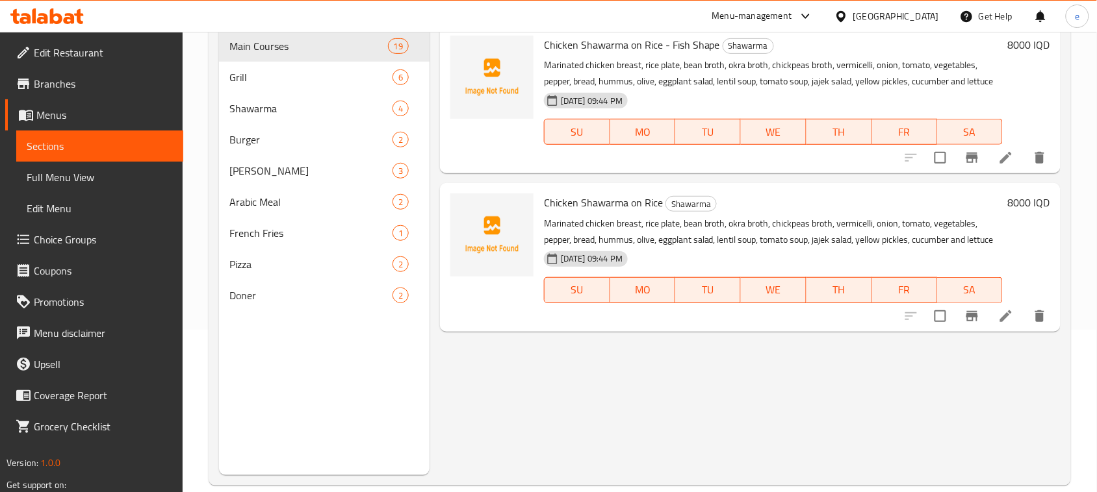
click at [1001, 316] on icon at bounding box center [1006, 317] width 16 height 16
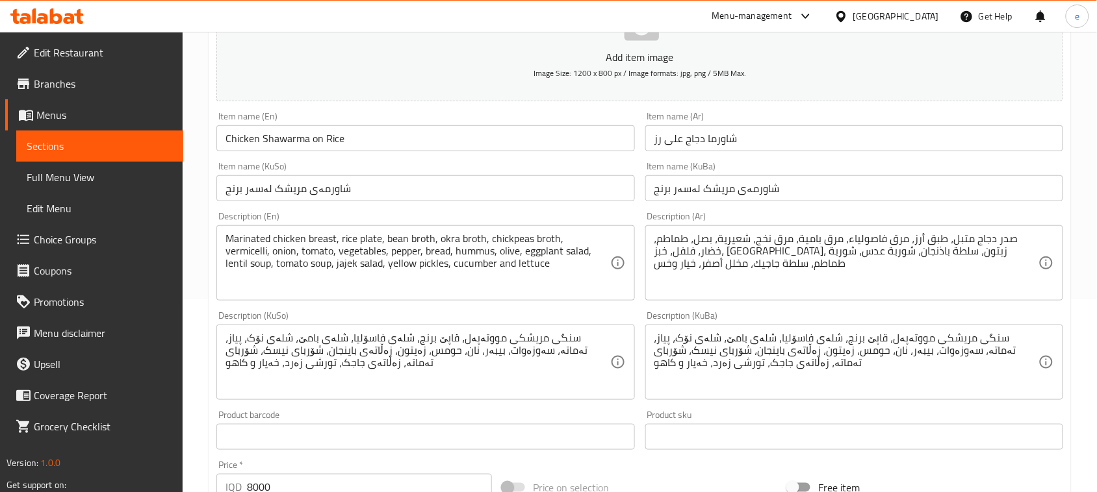
scroll to position [325, 0]
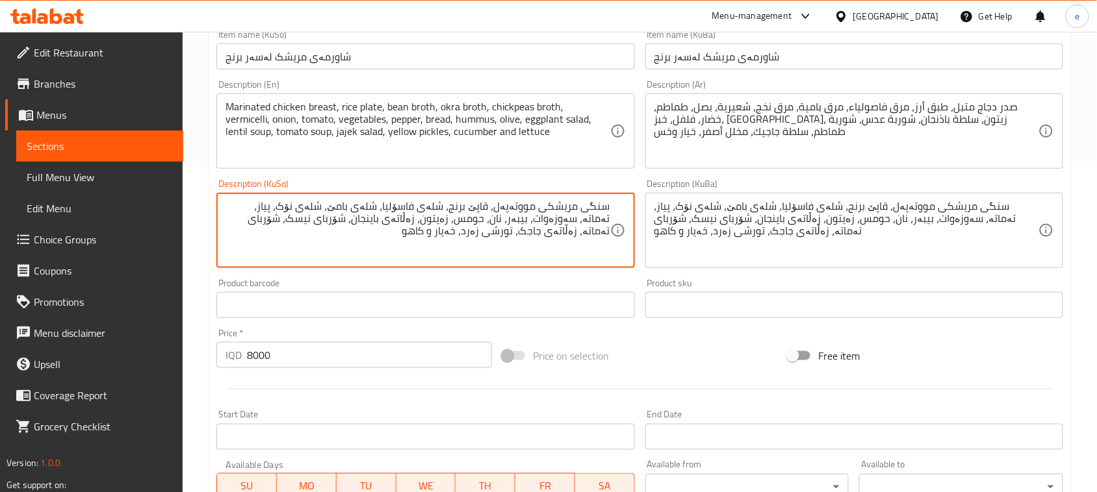
click at [296, 212] on textarea "سنگی مریشكی مووتەپەل، قاپێ برنج، شلەی فاسۆلیا، شلەی بامێ، شلەی نۆک، پیاز، تەمات…" at bounding box center [417, 231] width 384 height 62
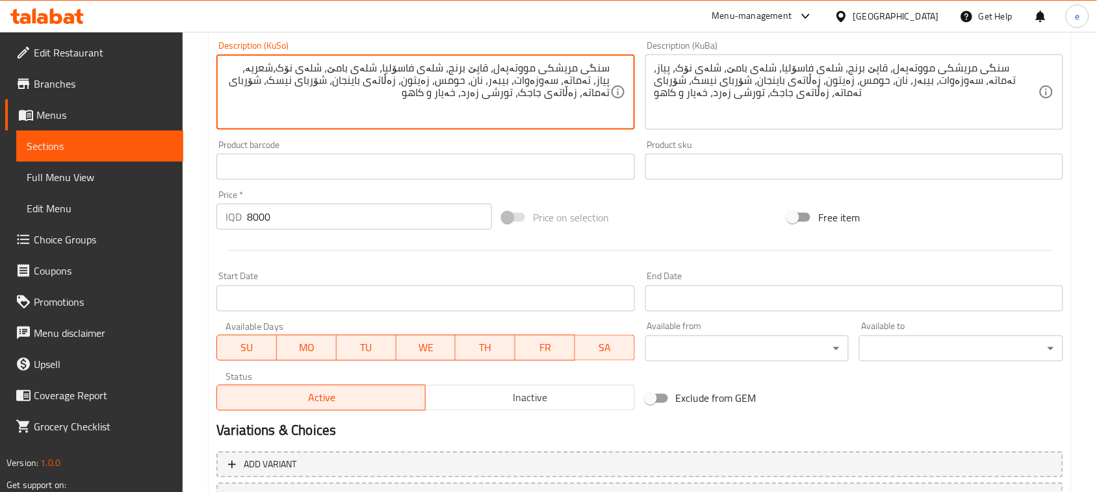
scroll to position [572, 0]
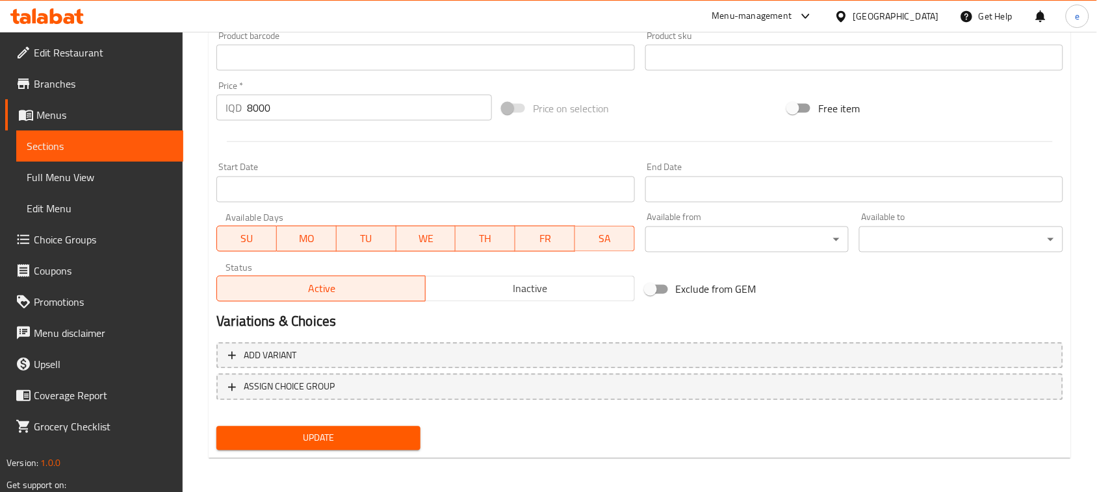
type textarea "سنگی مریشكی مووتەپەل، قاپێ برنج، شلەی فاسۆلیا، شلەی بامێ، شلەی نۆک،شعریە، پیاز،…"
click at [405, 440] on span "Update" at bounding box center [318, 439] width 183 height 16
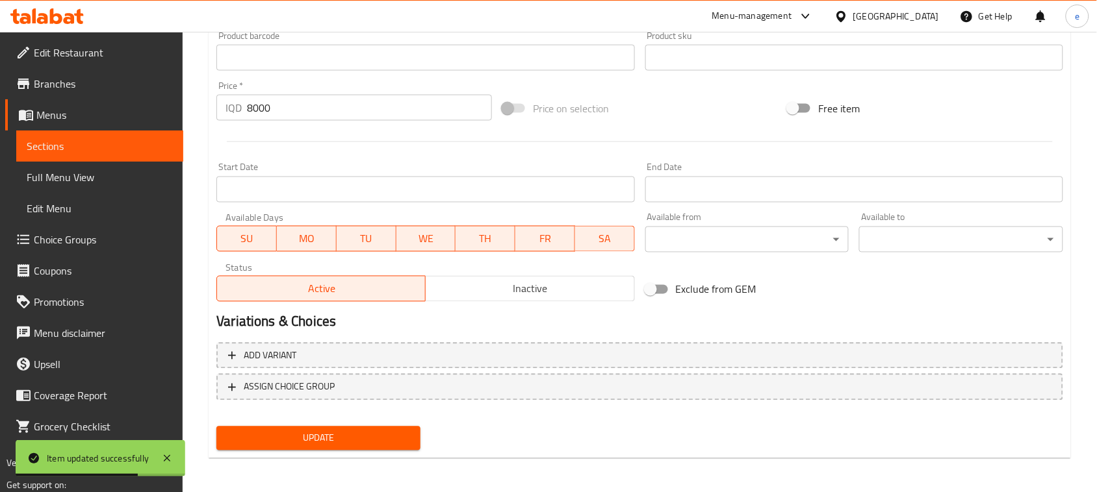
click at [147, 138] on span "Sections" at bounding box center [100, 146] width 146 height 16
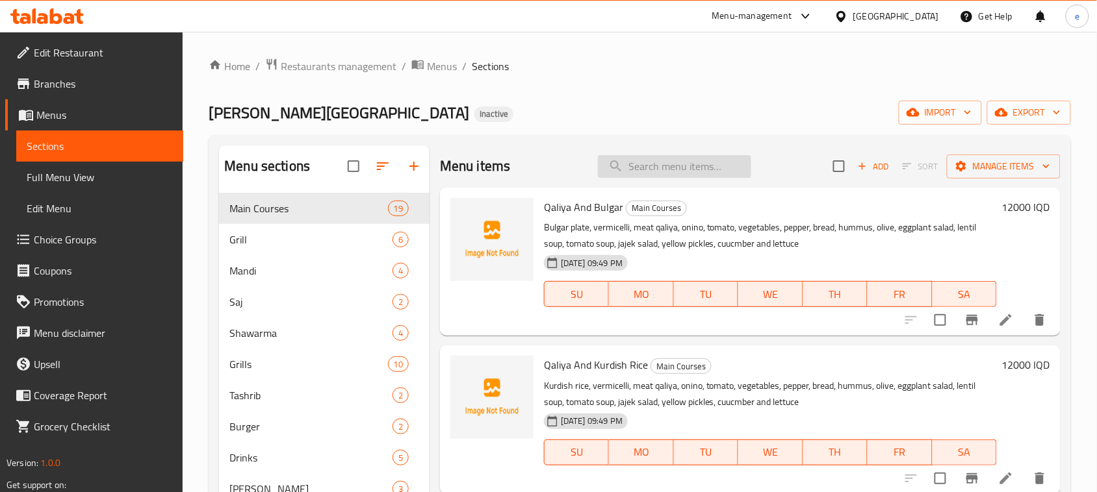
click at [697, 162] on input "search" at bounding box center [674, 166] width 153 height 23
paste input "Meat Gus on Rice"
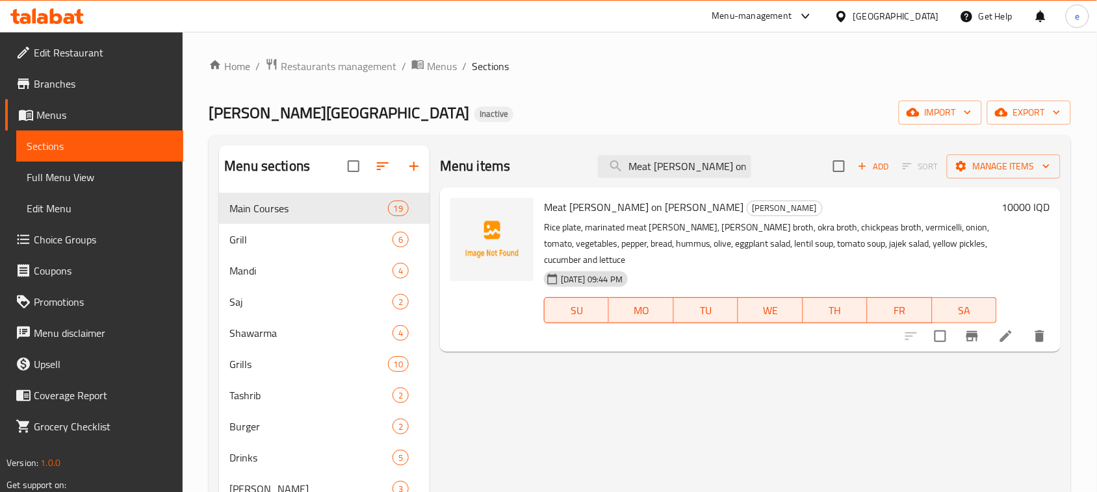
type input "Meat Gus on Rice"
click at [1004, 329] on icon at bounding box center [1006, 337] width 16 height 16
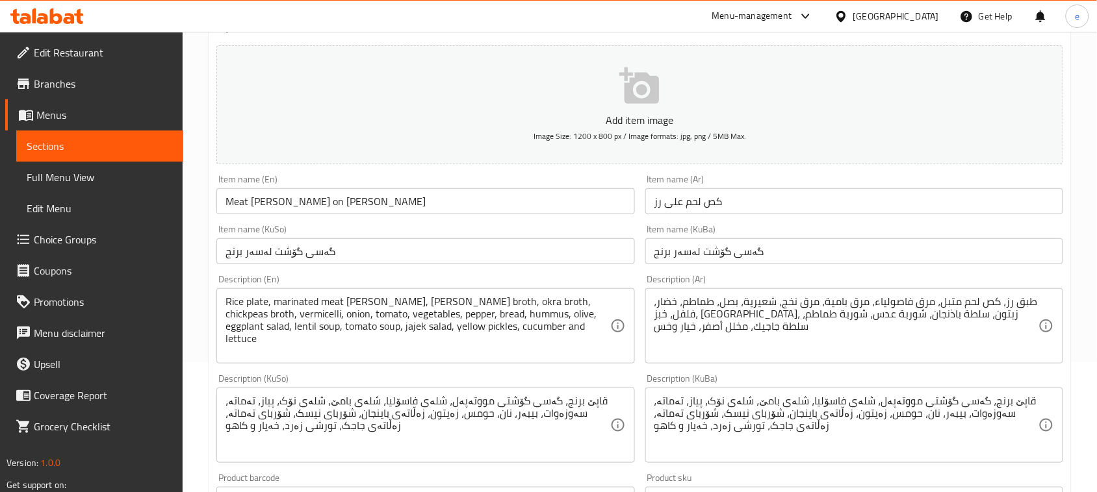
scroll to position [162, 0]
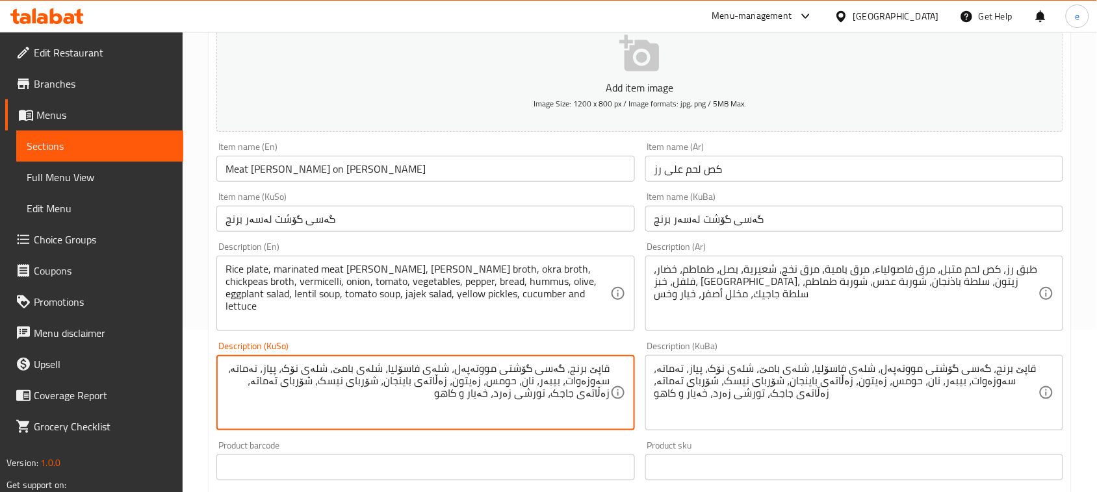
click at [302, 372] on textarea "قاپێ برنج، گەسی گۆشتی مووتەپەل، شلەی فاسۆلیا، شلەی بامێ، شلەی نۆک، پیاز، تەماتە…" at bounding box center [417, 394] width 384 height 62
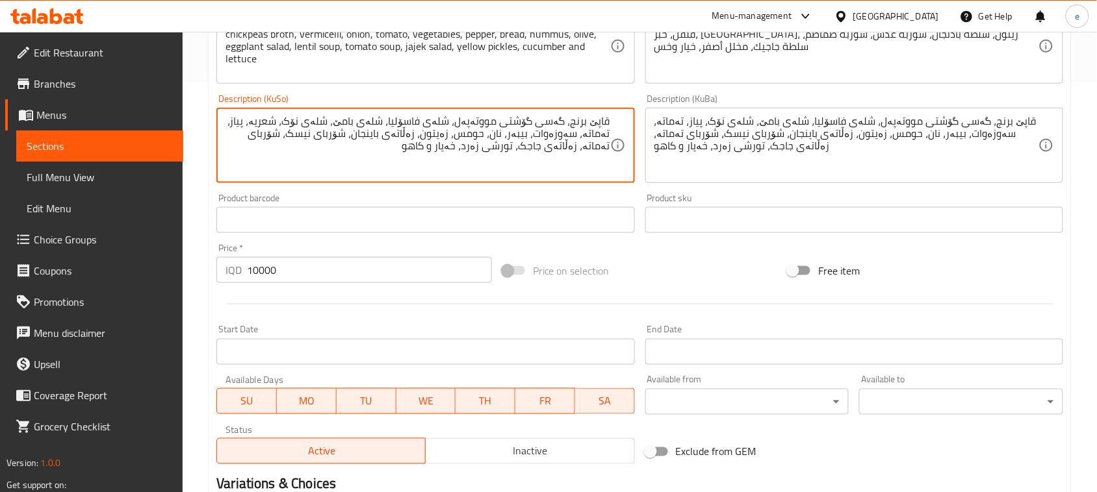
scroll to position [572, 0]
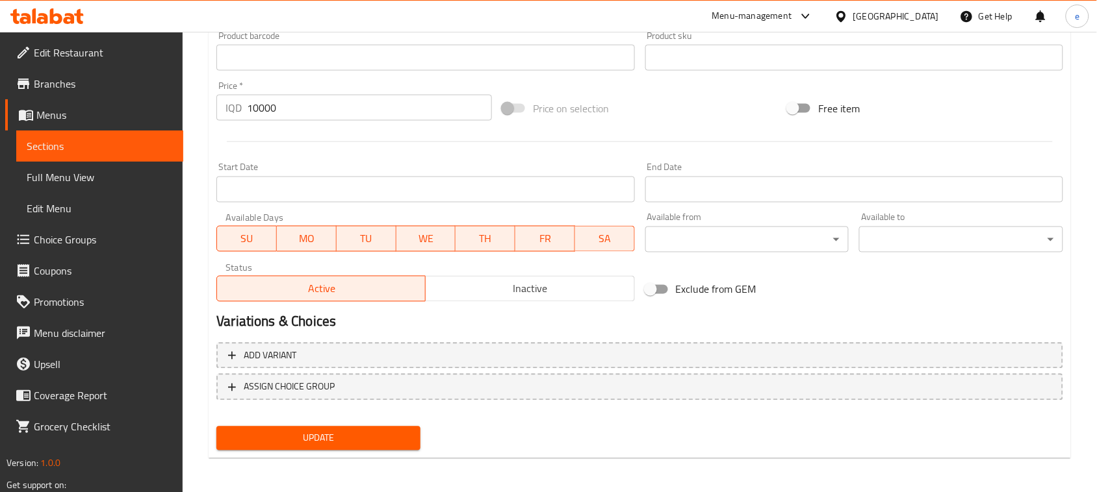
type textarea "قاپێ برنج، گەسی گۆشتی مووتەپەل، شلەی فاسۆلیا، شلەی بامێ، شلەی نۆک، شعریە، پیاز،…"
click at [398, 446] on button "Update" at bounding box center [318, 439] width 204 height 24
